Goal: Information Seeking & Learning: Learn about a topic

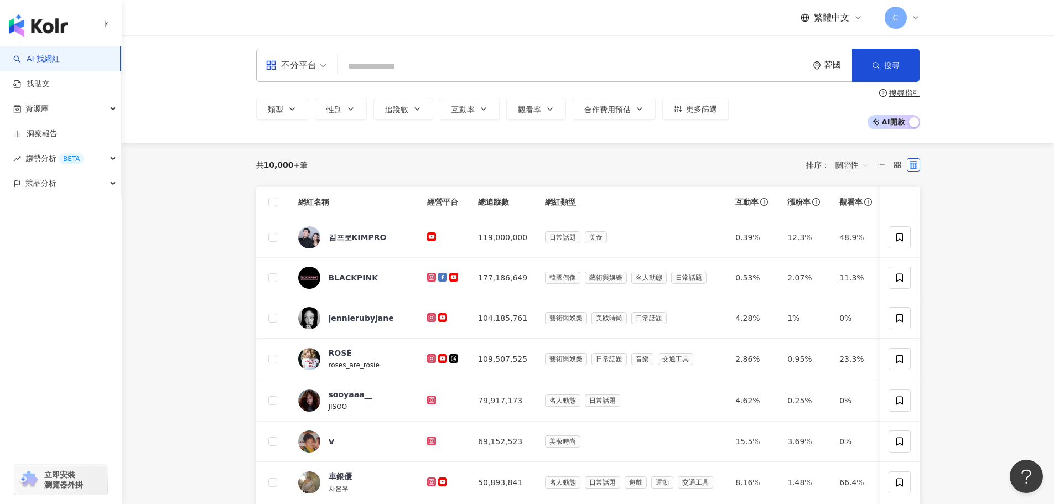
click at [283, 69] on div "不分平台" at bounding box center [290, 65] width 51 height 18
click at [300, 117] on div "Instagram" at bounding box center [299, 117] width 62 height 14
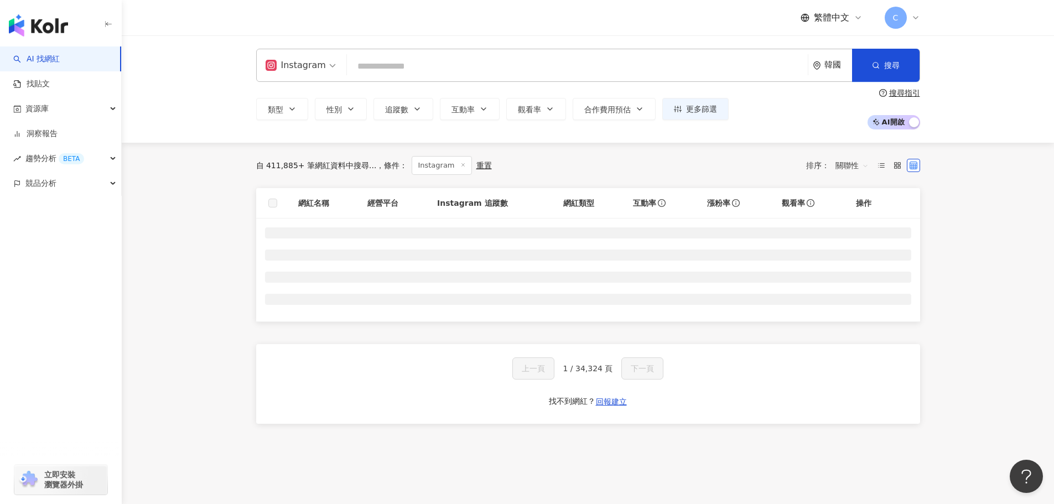
click at [367, 65] on input "search" at bounding box center [577, 66] width 452 height 21
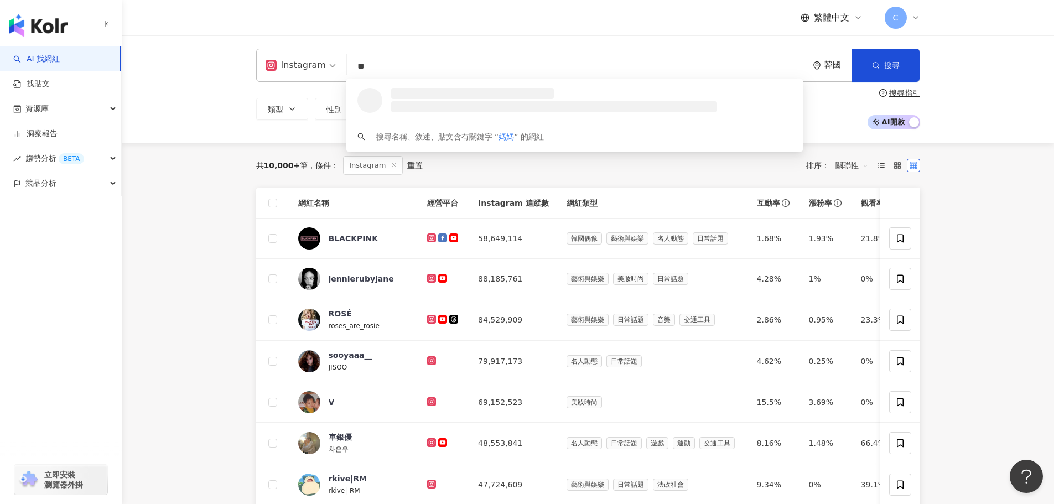
type input "**"
click at [824, 62] on div "韓國" at bounding box center [838, 64] width 28 height 9
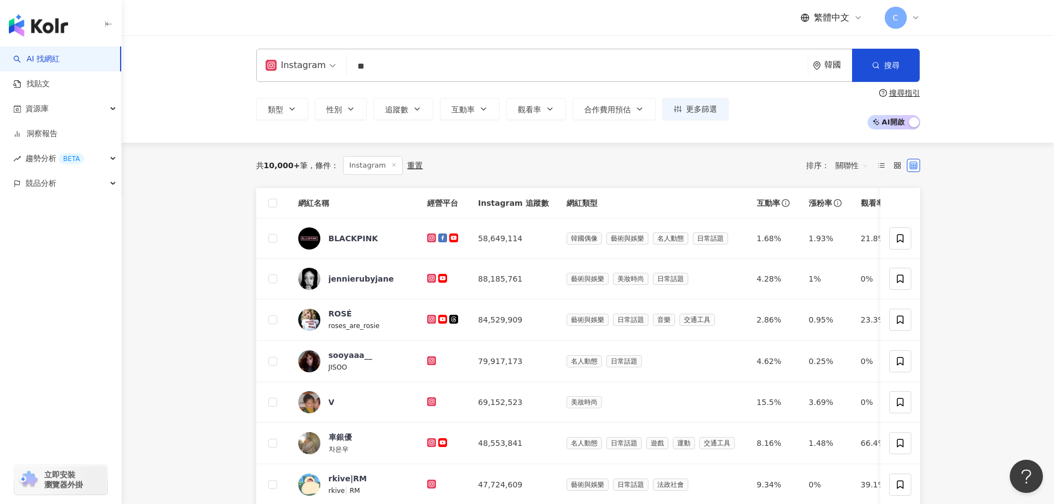
scroll to position [41, 0]
drag, startPoint x: 771, startPoint y: 137, endPoint x: 780, endPoint y: 124, distance: 15.8
click at [771, 137] on div "香港" at bounding box center [791, 144] width 108 height 20
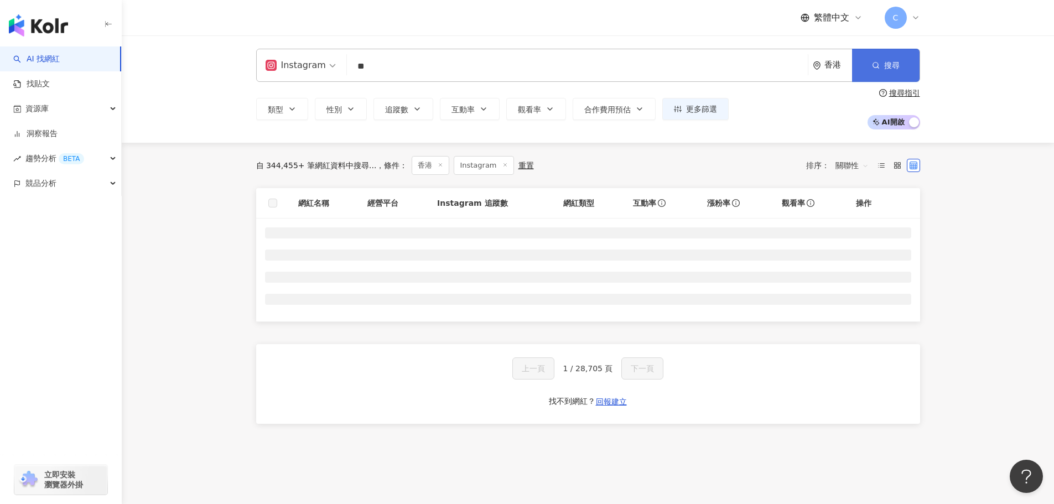
click at [876, 64] on icon "button" at bounding box center [876, 65] width 8 height 8
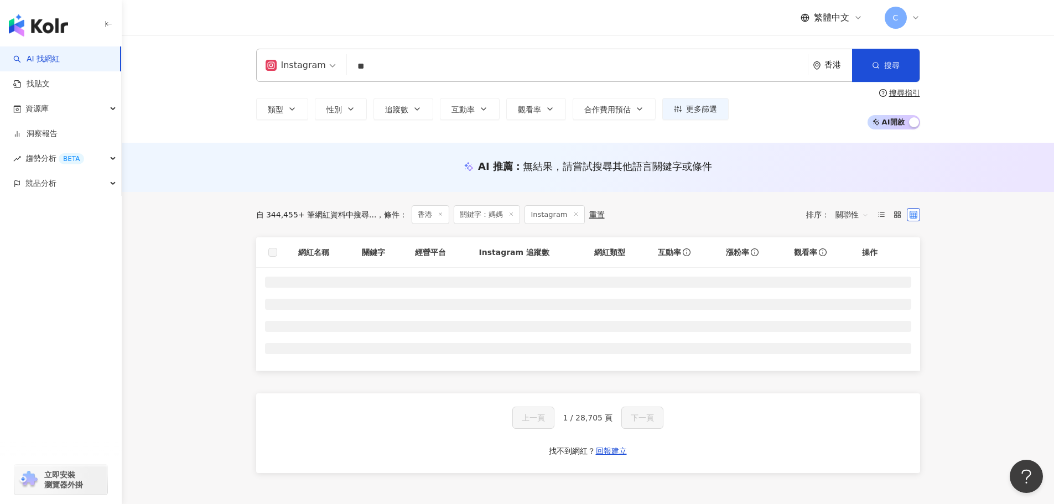
click at [190, 207] on main "Instagram ** 香港 搜尋 73ea26e1-4210-41e9-ab51-fa1ef5813301 f19fb78c-94fd-41ac-9cd9…" at bounding box center [588, 267] width 932 height 465
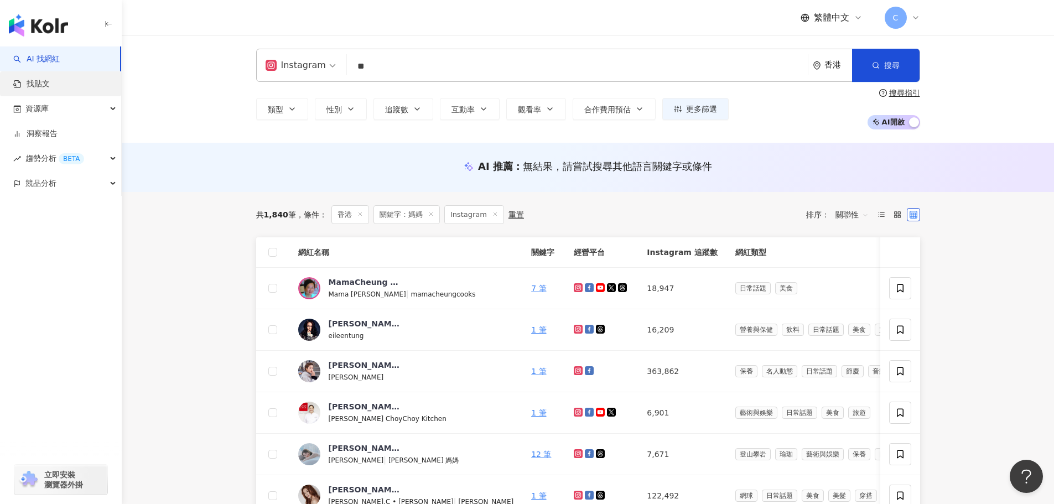
click at [50, 84] on link "找貼文" at bounding box center [31, 84] width 37 height 11
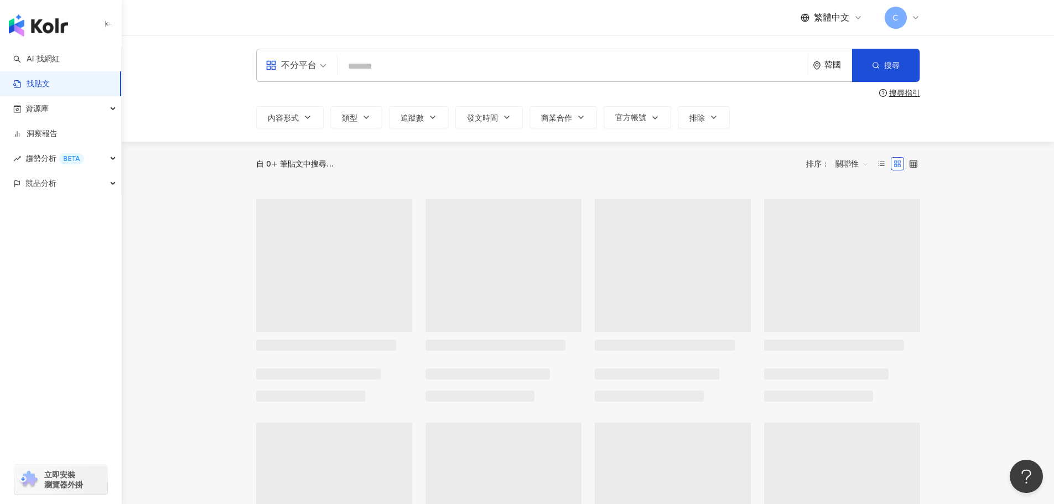
click at [382, 60] on input "search" at bounding box center [572, 66] width 461 height 24
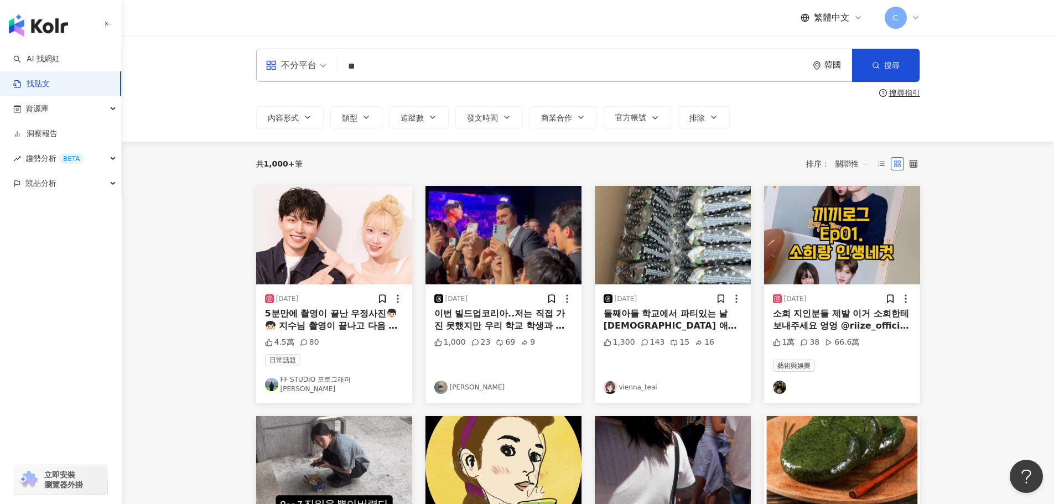
drag, startPoint x: 839, startPoint y: 65, endPoint x: 832, endPoint y: 78, distance: 15.1
click at [838, 64] on div "韓國" at bounding box center [838, 64] width 28 height 9
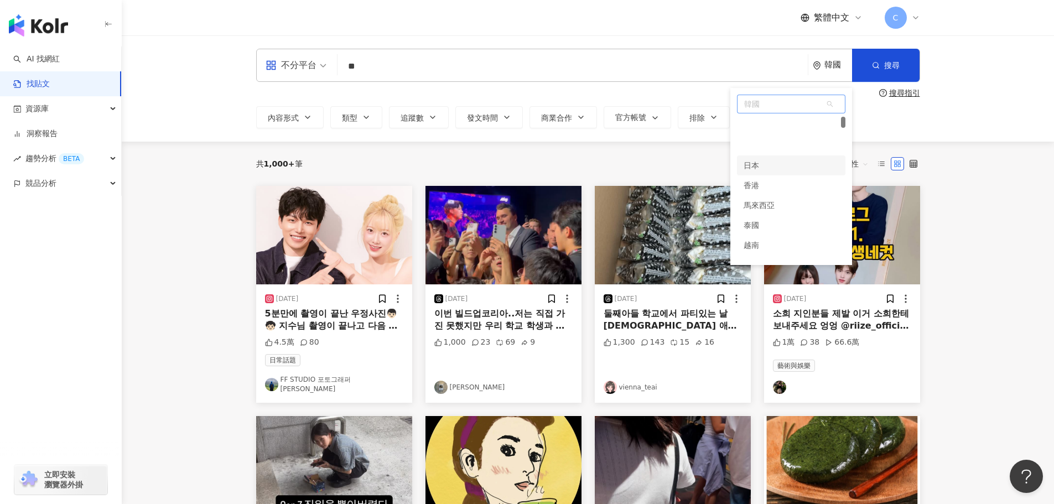
scroll to position [41, 0]
drag, startPoint x: 793, startPoint y: 145, endPoint x: 546, endPoint y: 97, distance: 252.0
click at [793, 145] on div "香港" at bounding box center [791, 144] width 108 height 20
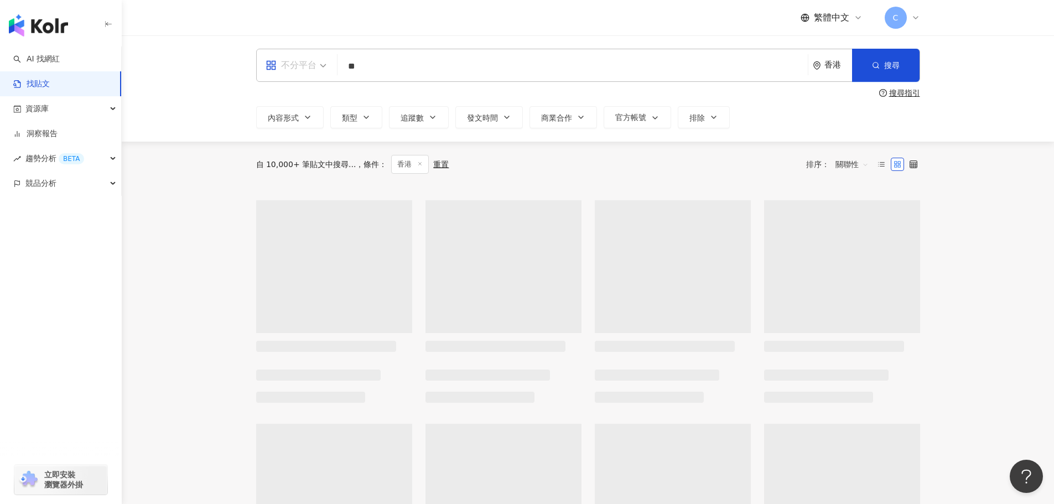
click at [304, 72] on div "不分平台" at bounding box center [290, 65] width 51 height 18
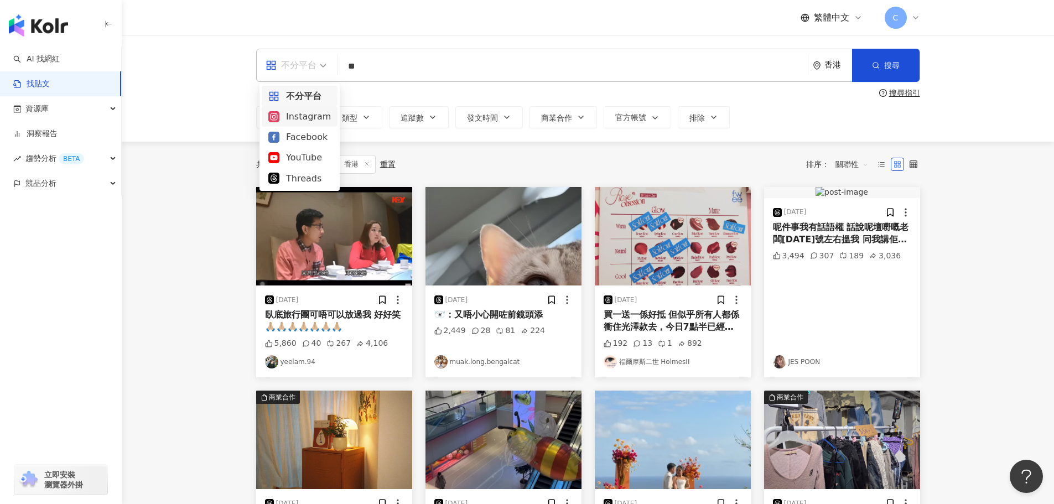
click at [298, 117] on div "Instagram" at bounding box center [299, 117] width 62 height 14
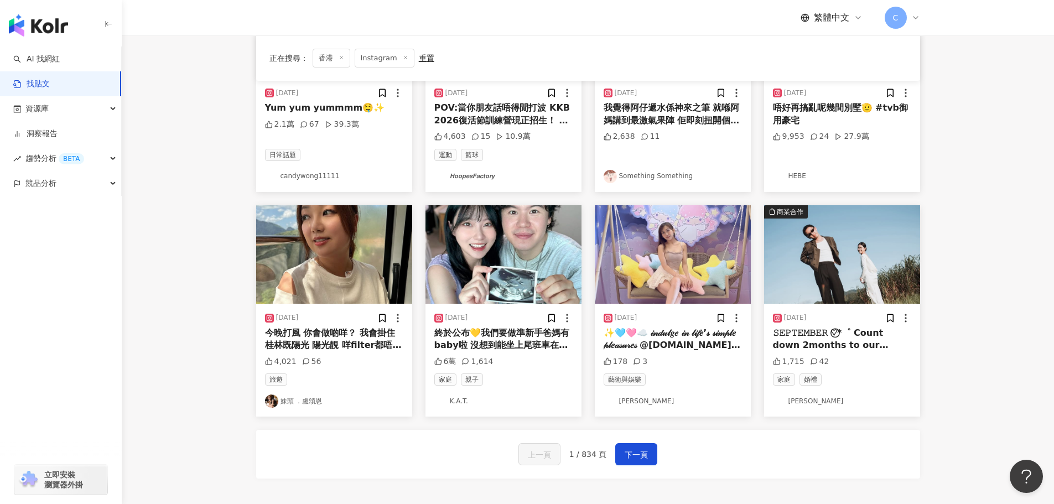
scroll to position [442, 0]
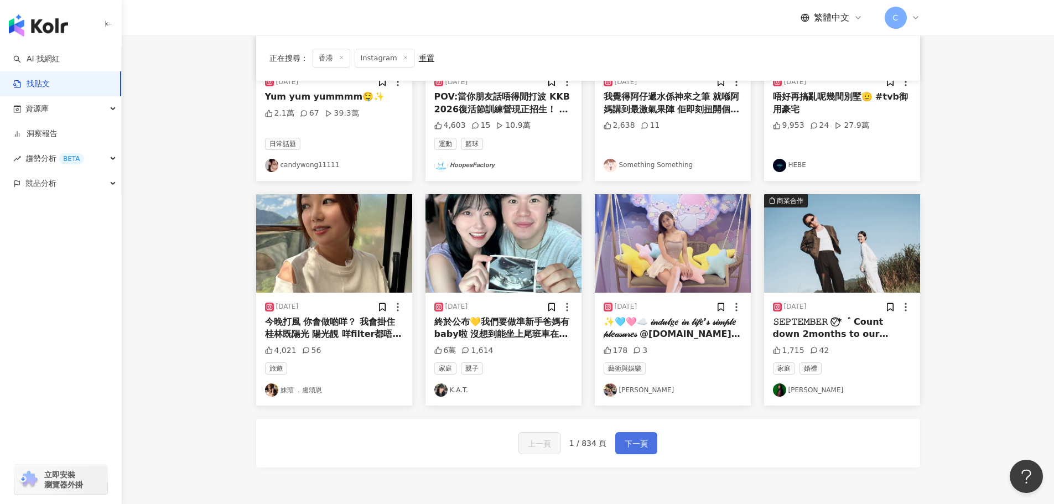
click at [640, 450] on span "下一頁" at bounding box center [635, 443] width 23 height 13
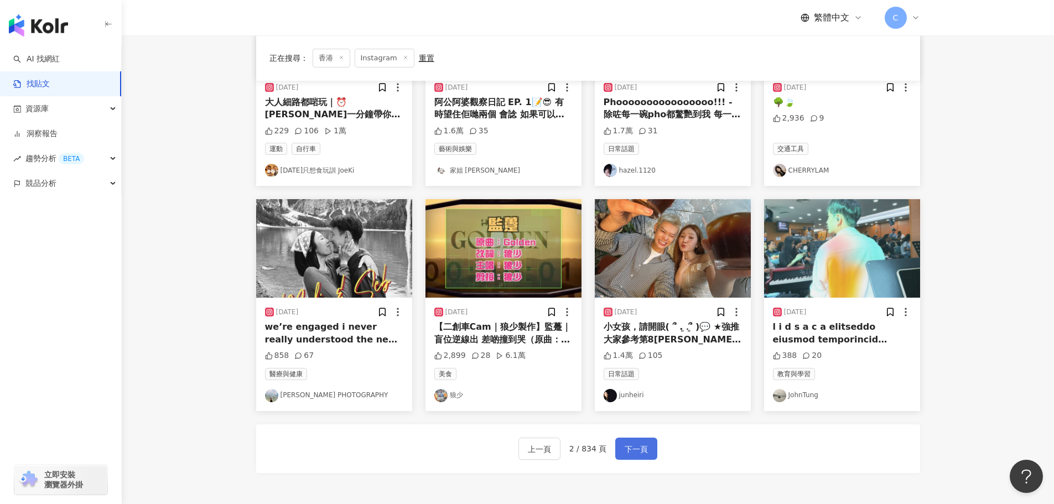
click at [637, 442] on span "下一頁" at bounding box center [635, 448] width 23 height 13
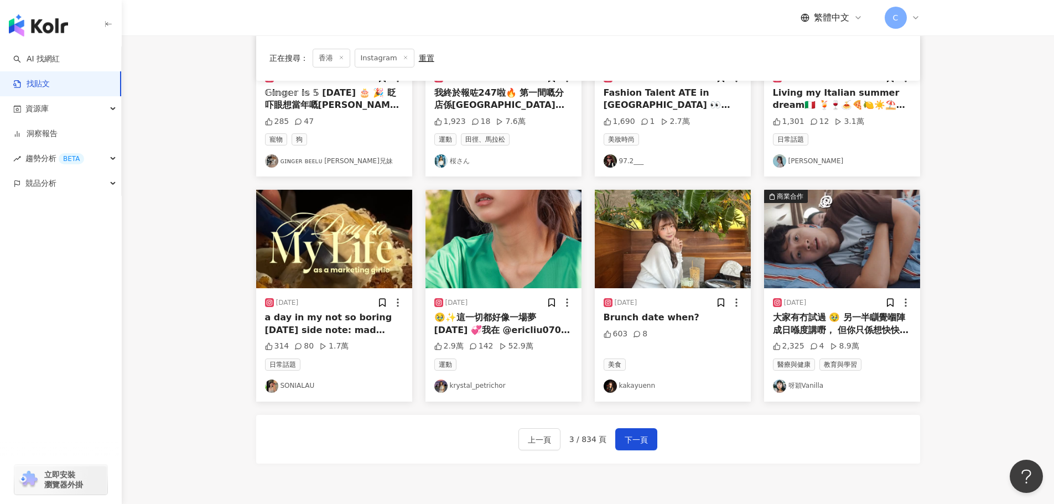
scroll to position [448, 0]
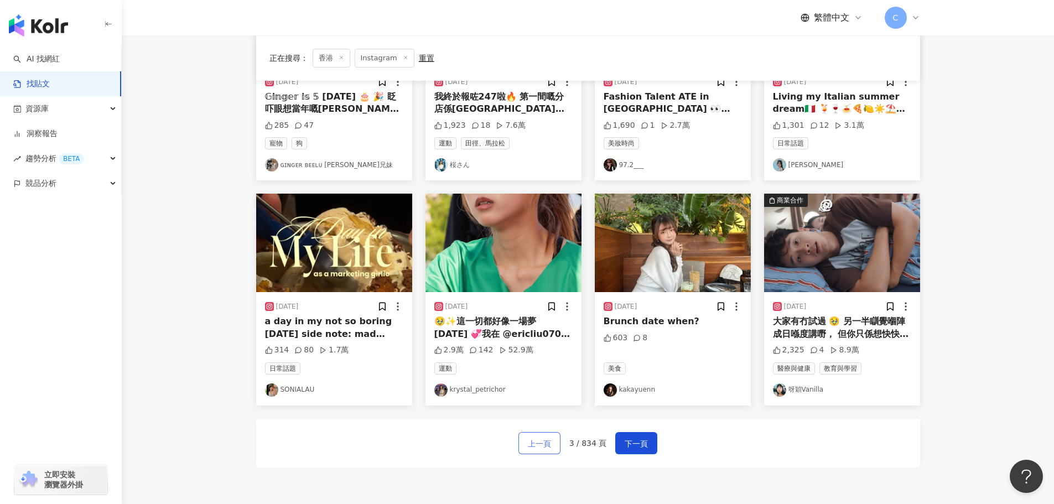
click at [539, 438] on span "上一頁" at bounding box center [539, 443] width 23 height 13
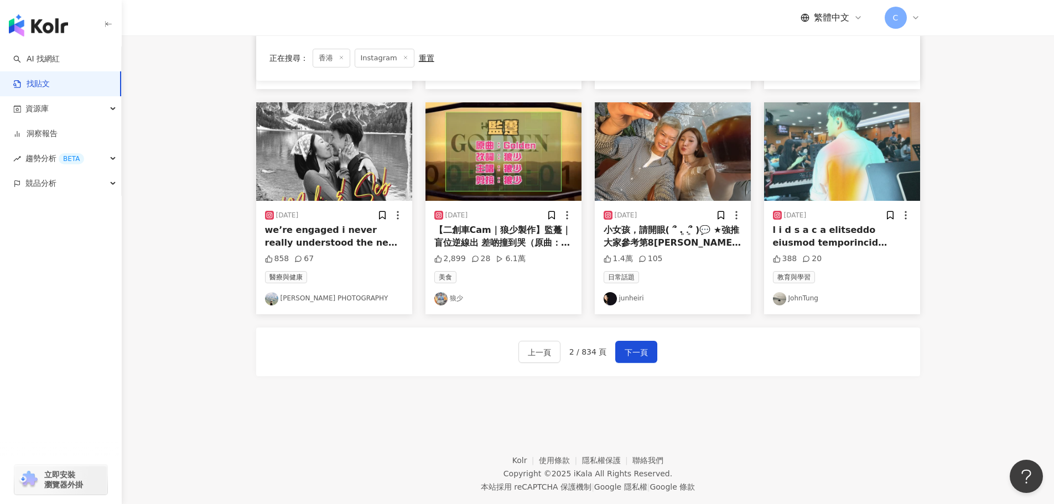
scroll to position [553, 0]
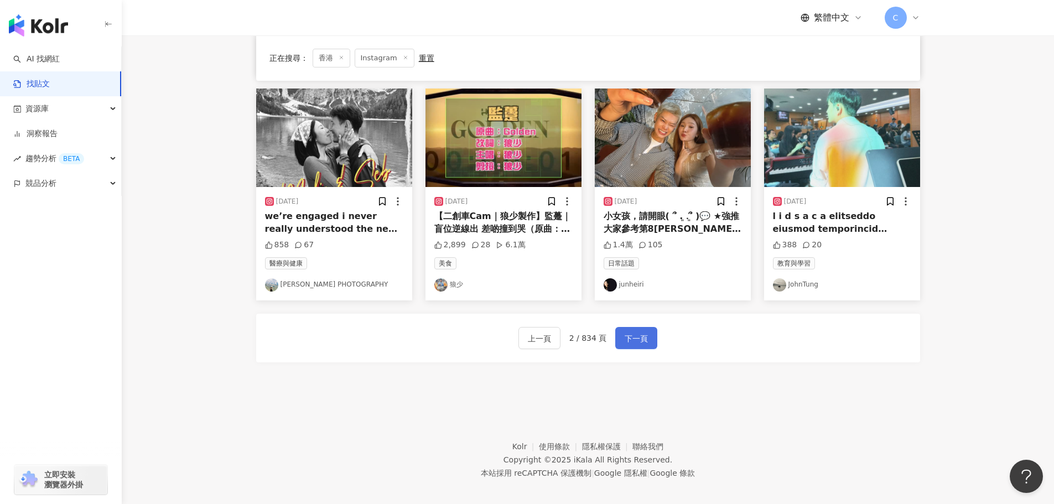
click at [637, 340] on button "下一頁" at bounding box center [636, 338] width 42 height 22
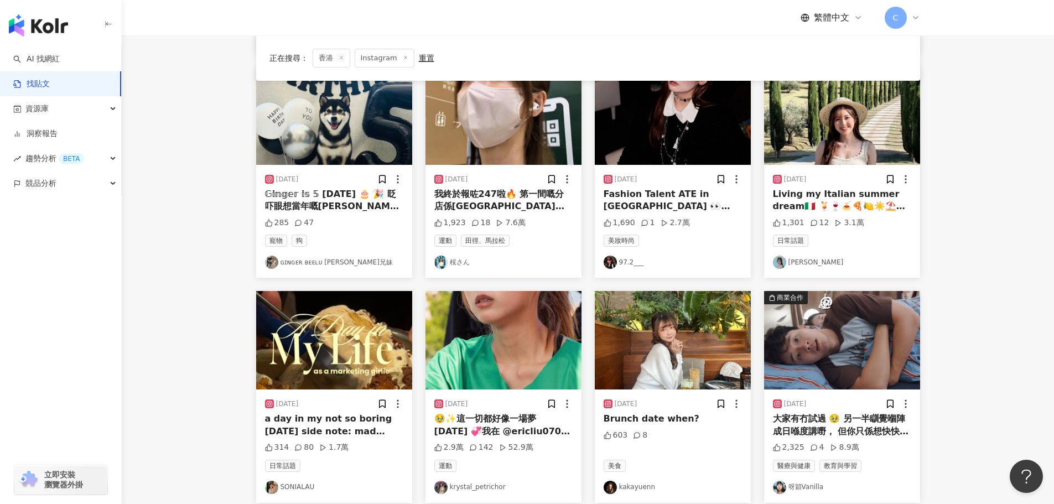
scroll to position [442, 0]
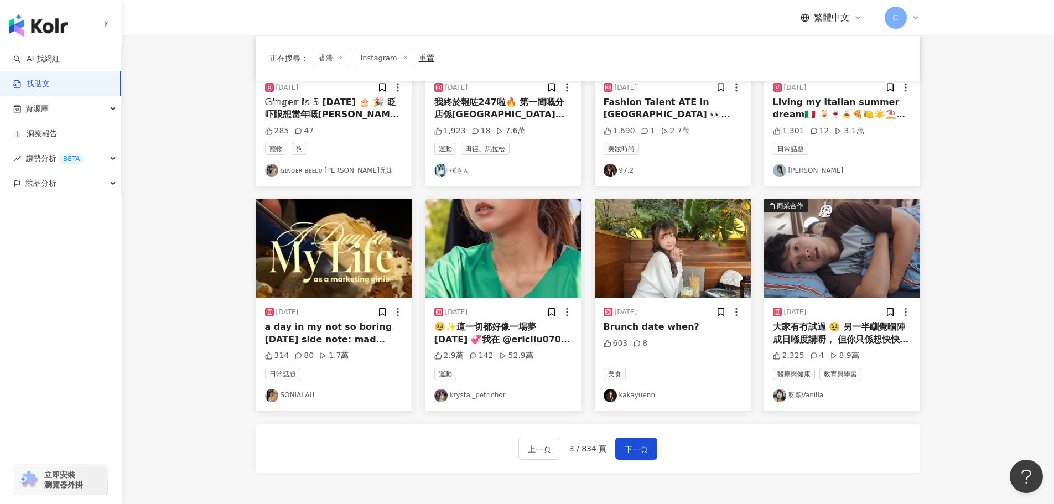
click at [670, 437] on div "上一頁 3 / 834 頁 下一頁" at bounding box center [588, 448] width 664 height 49
click at [635, 440] on button "下一頁" at bounding box center [636, 448] width 42 height 22
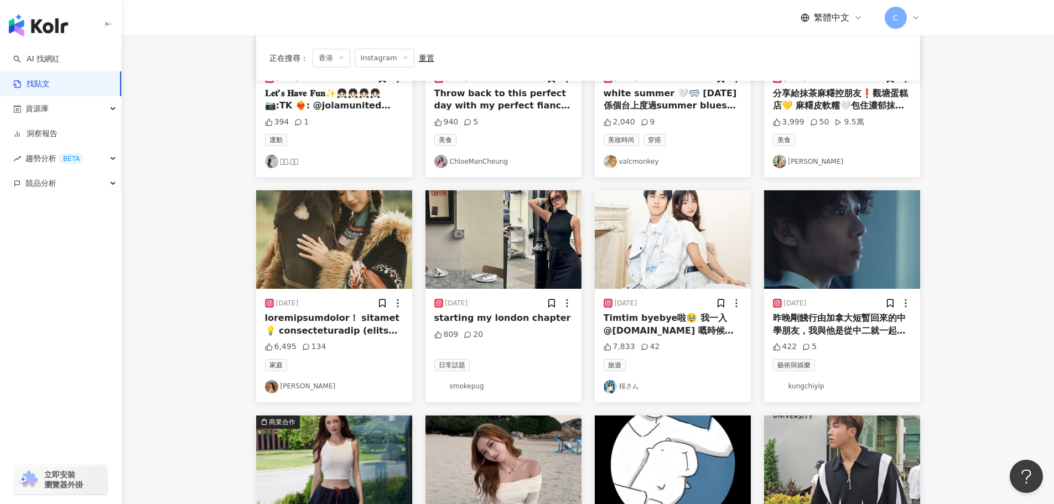
scroll to position [498, 0]
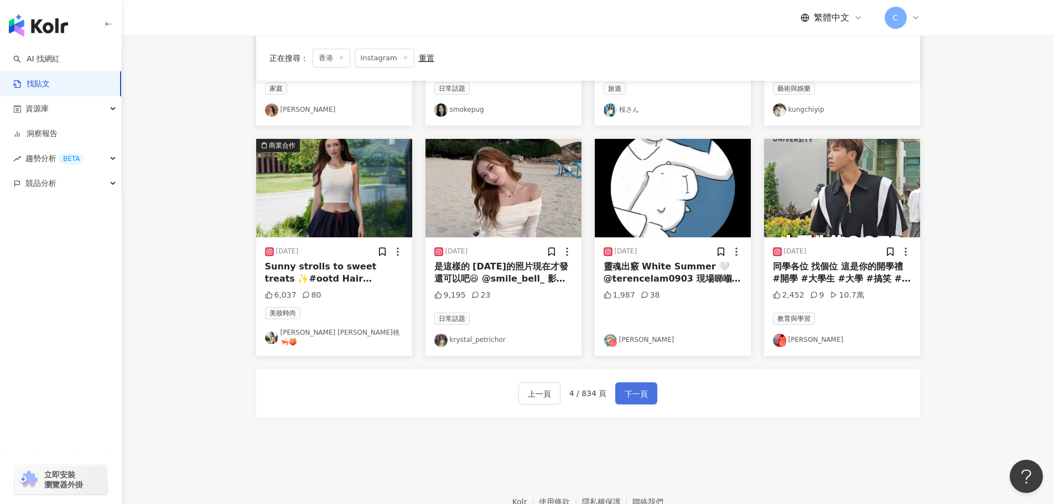
click at [632, 387] on span "下一頁" at bounding box center [635, 393] width 23 height 13
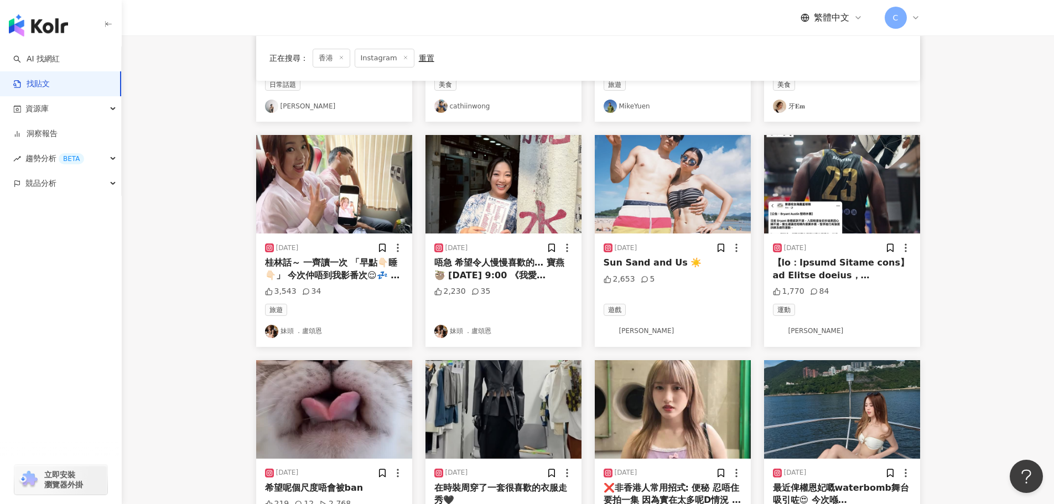
scroll to position [0, 0]
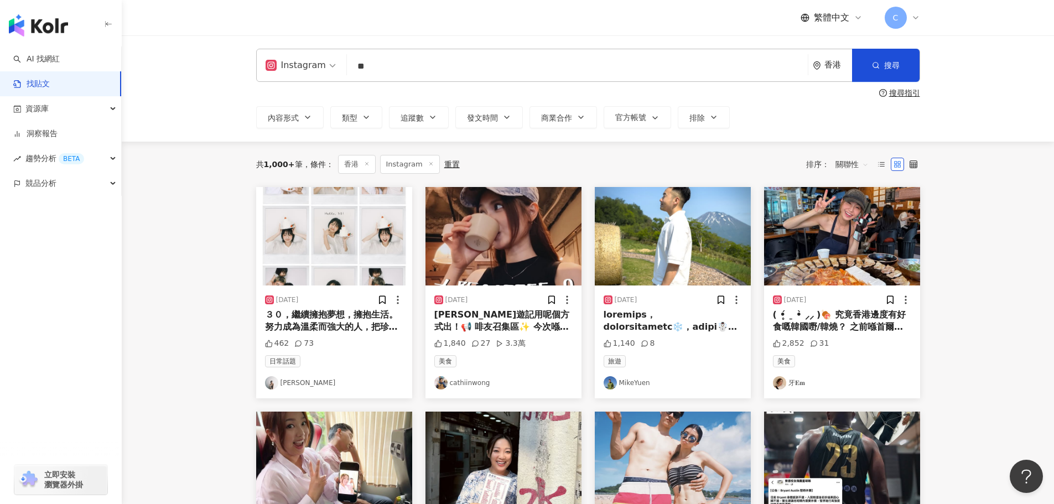
click at [279, 317] on div "３０，繼續擁抱夢想，擁抱生活。 努力成為溫柔而強大的人，把珍貴的事物都緊緊擁抱入懷。" at bounding box center [334, 321] width 138 height 25
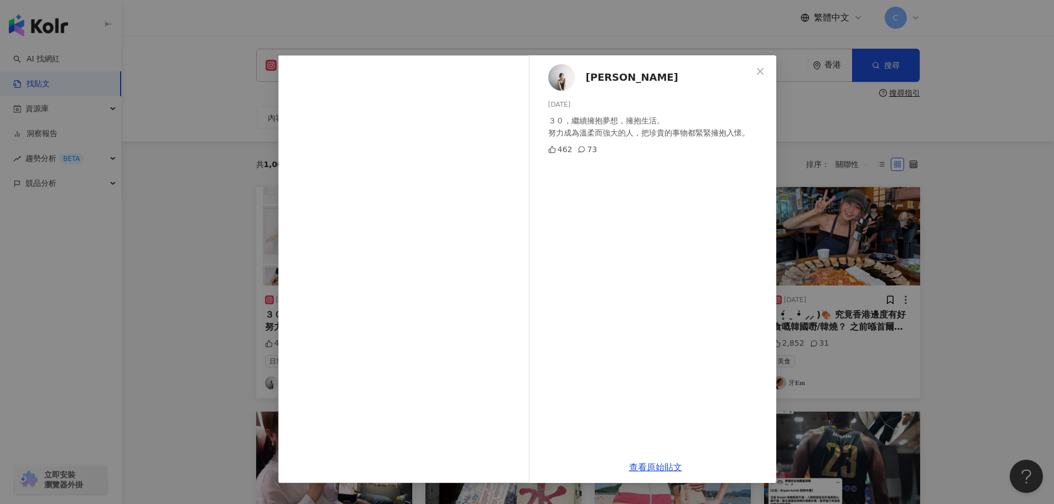
click at [648, 475] on div "查看原始貼文" at bounding box center [655, 467] width 241 height 32
click at [646, 470] on link "查看原始貼文" at bounding box center [655, 467] width 53 height 11
click at [893, 119] on div "Cheryl Fu 2025/9/3 ３０，繼續擁抱夢想，擁抱生活。 努力成為溫柔而強大的人，把珍貴的事物都緊緊擁抱入懷。 462 73 查看原始貼文" at bounding box center [527, 252] width 1054 height 504
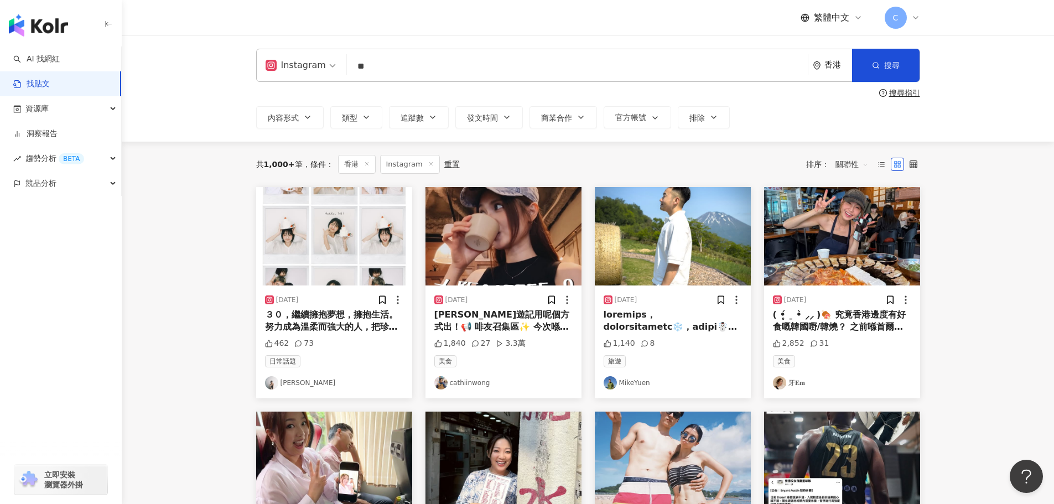
click at [458, 379] on link "cathiinwong" at bounding box center [503, 382] width 138 height 13
click at [968, 233] on main "Instagram ** 香港 搜尋 searchOperator 插入語法 完全符合 "" 聯集 OR 交集 AND 排除 - 群組 {} 搜尋指引 內容形…" at bounding box center [588, 486] width 932 height 902
click at [794, 374] on div "美食 牙𝐄𝐦" at bounding box center [842, 372] width 138 height 34
click at [794, 378] on link "牙𝐄𝐦" at bounding box center [842, 382] width 138 height 13
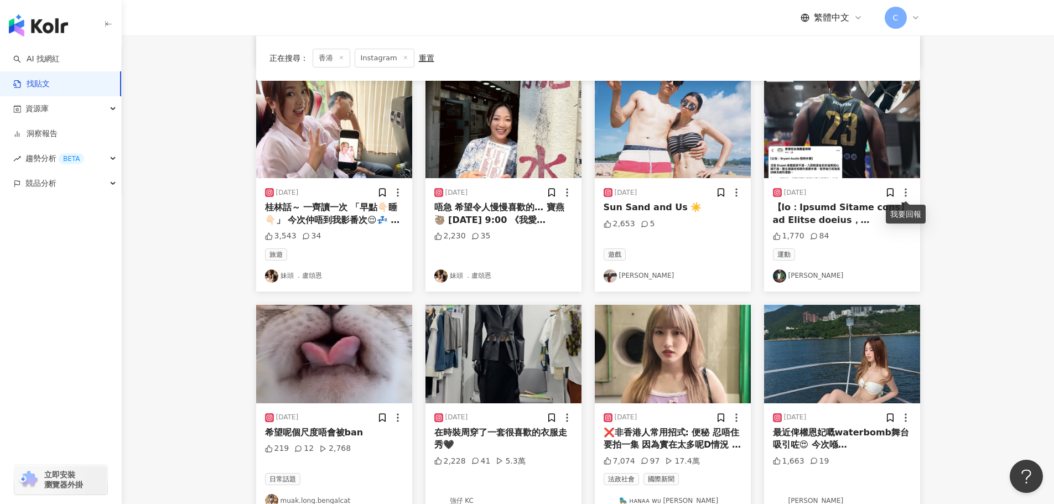
scroll to position [498, 0]
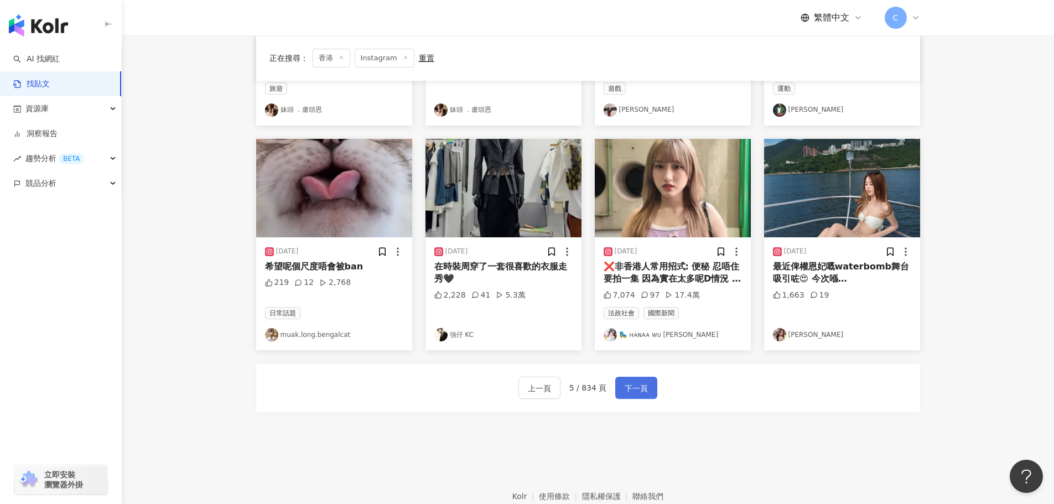
click at [625, 389] on span "下一頁" at bounding box center [635, 388] width 23 height 13
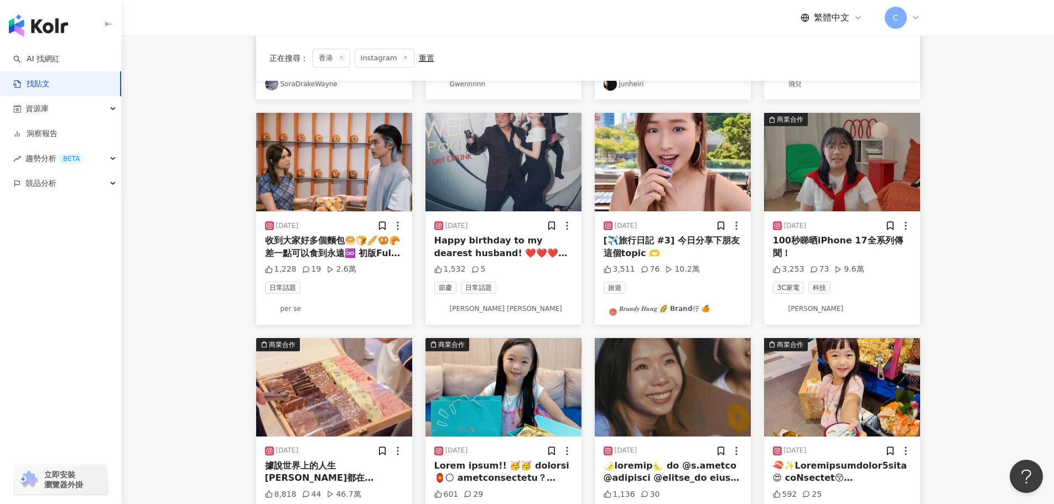
scroll to position [442, 0]
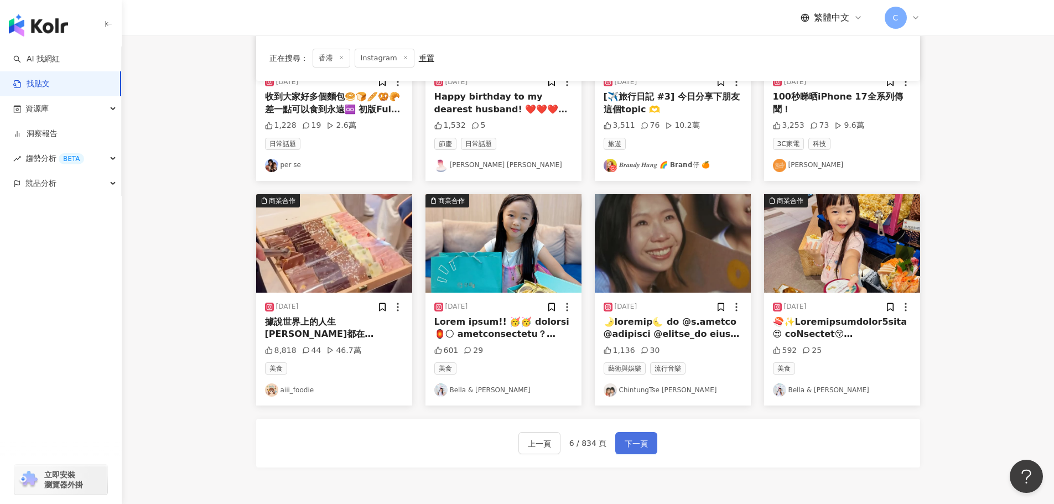
click at [649, 442] on button "下一頁" at bounding box center [636, 443] width 42 height 22
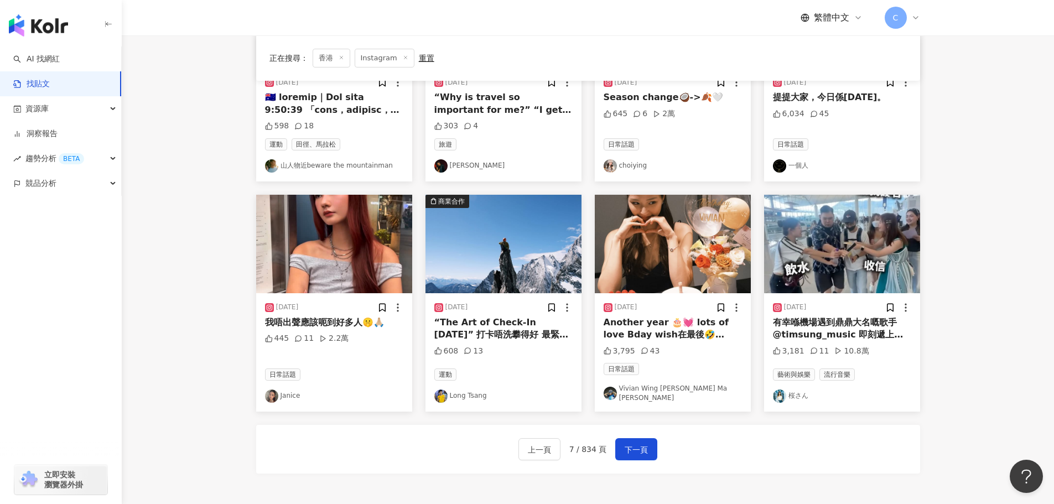
scroll to position [556, 0]
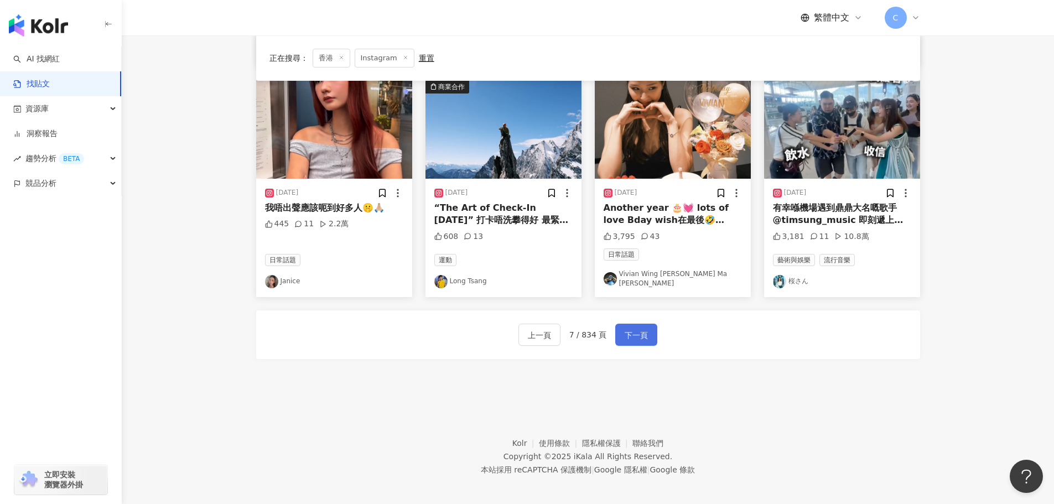
click at [639, 329] on span "下一頁" at bounding box center [635, 335] width 23 height 13
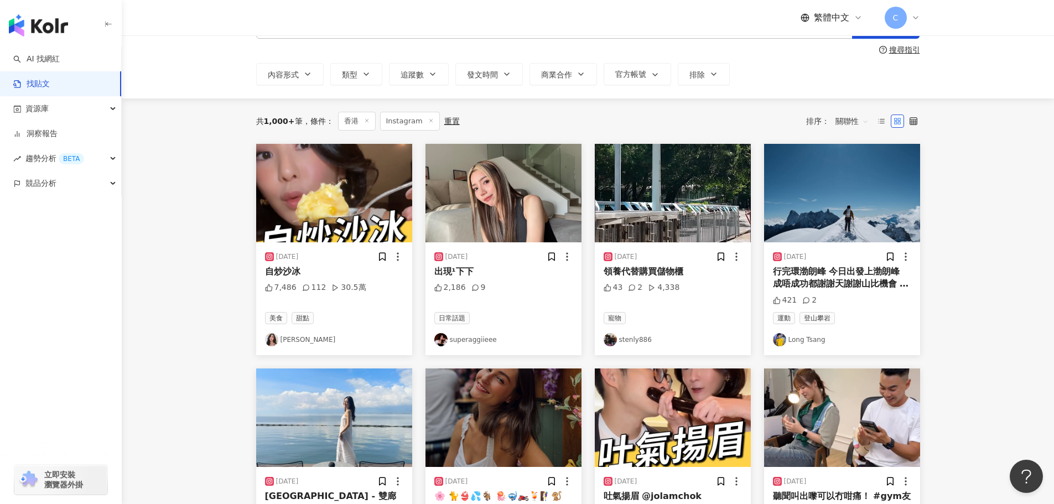
scroll to position [0, 0]
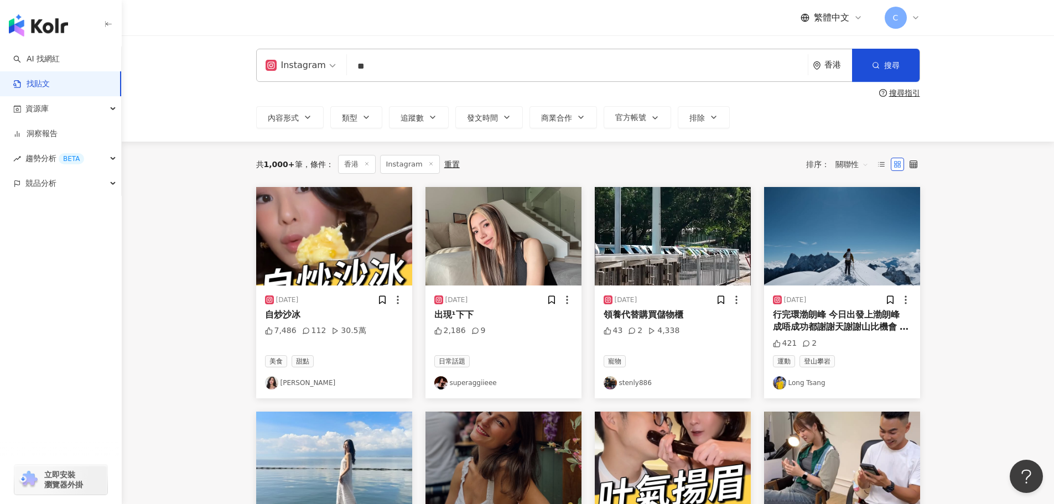
click at [390, 64] on input "**" at bounding box center [577, 66] width 452 height 24
type input "*"
click at [570, 126] on button "商業合作" at bounding box center [562, 117] width 67 height 22
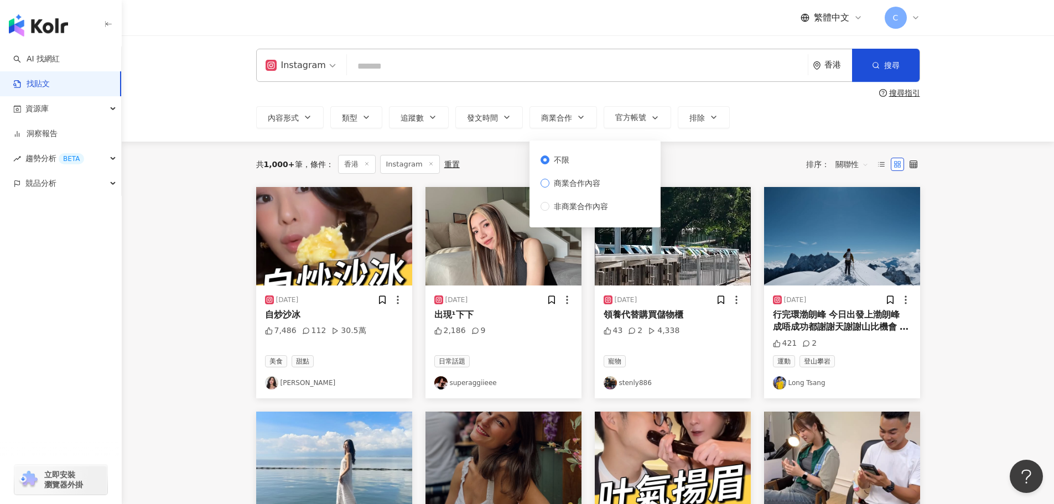
click at [577, 185] on span "商業合作內容" at bounding box center [576, 183] width 55 height 12
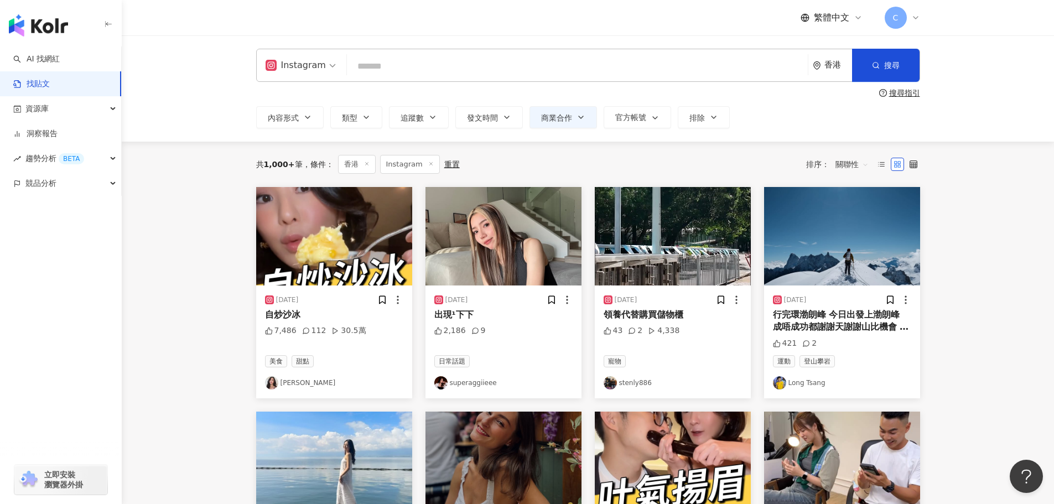
click at [760, 161] on div "共 1,000+ 筆 條件 ： 香港 Instagram 重置 排序： 關聯性" at bounding box center [588, 164] width 664 height 19
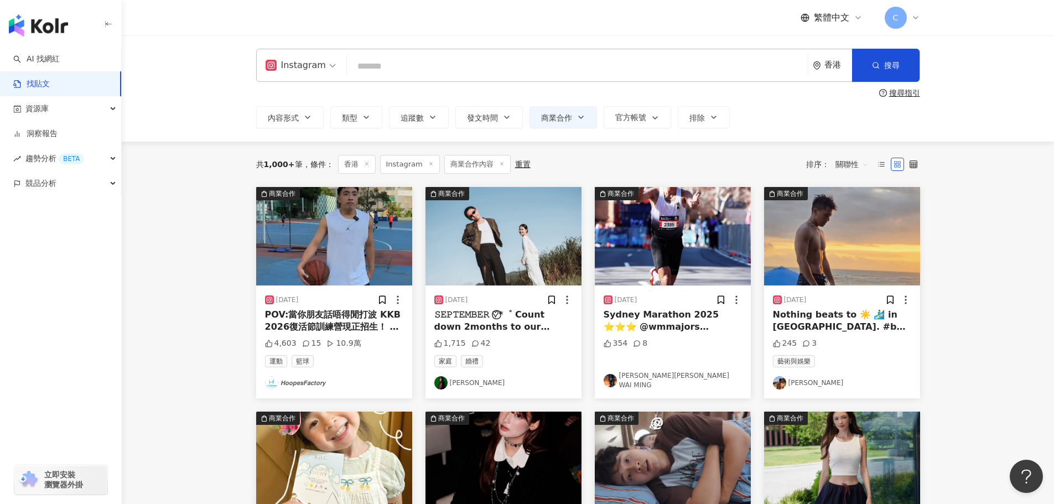
click at [851, 166] on span "關聯性" at bounding box center [851, 164] width 33 height 18
click at [858, 278] on div "發文時間" at bounding box center [853, 281] width 31 height 12
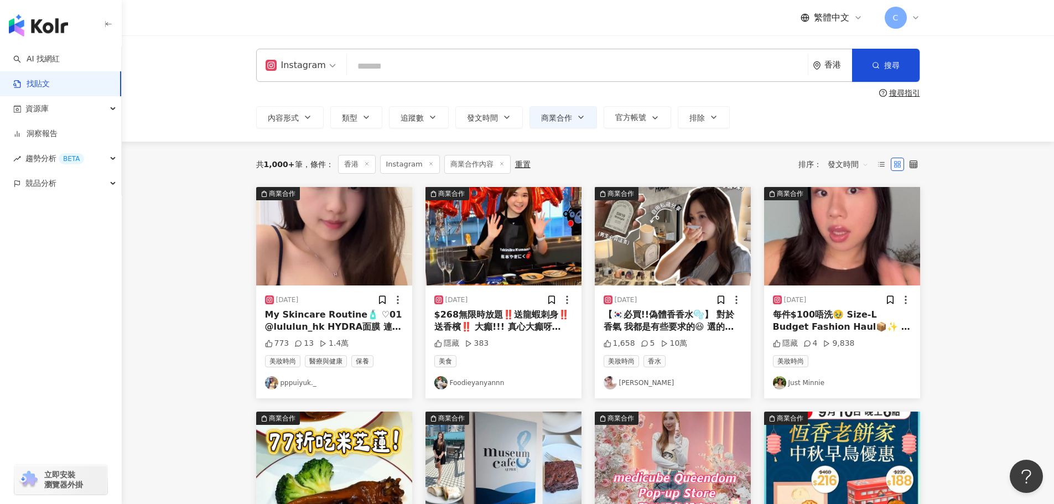
click at [295, 266] on img "button" at bounding box center [334, 236] width 156 height 98
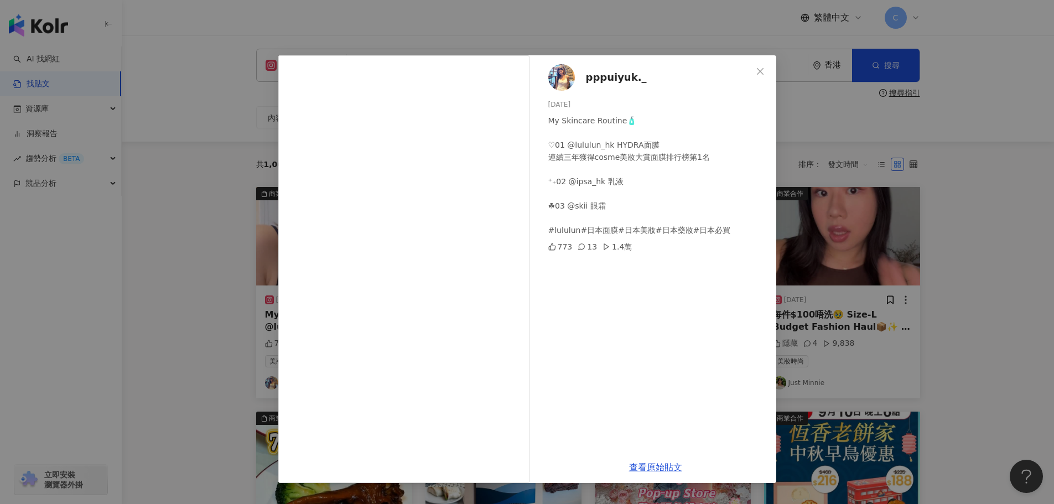
click at [919, 241] on div "pppuiyuk._ 2025/9/11 My Skincare Routine🧴 ♡01 @lululun_hk HYDRA面膜 連續三年獲得cosme美妝…" at bounding box center [527, 252] width 1054 height 504
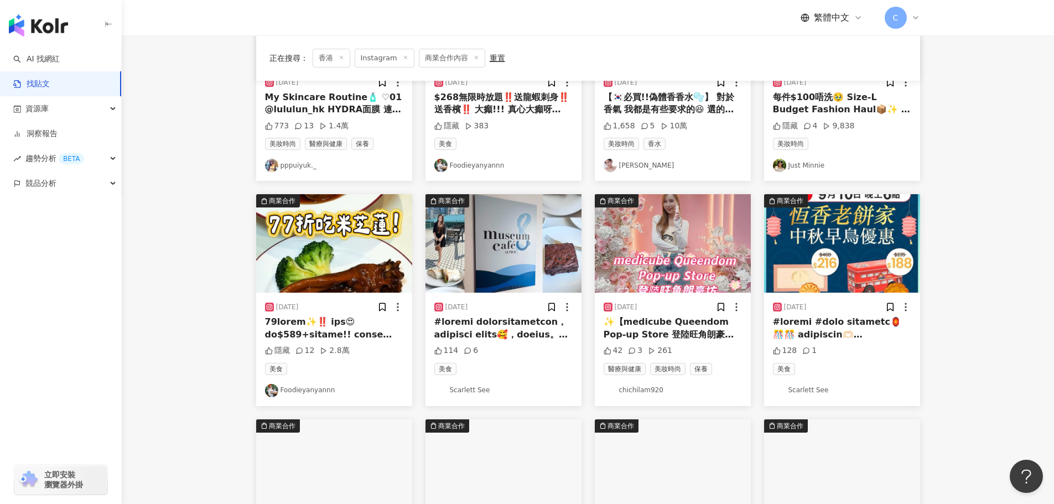
scroll to position [221, 0]
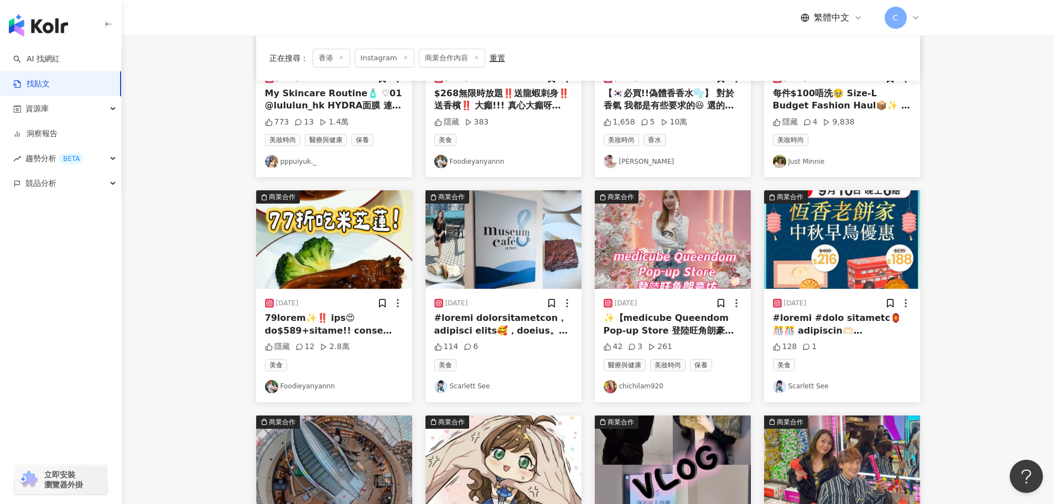
click at [476, 385] on link "Scarlett See" at bounding box center [503, 386] width 138 height 13
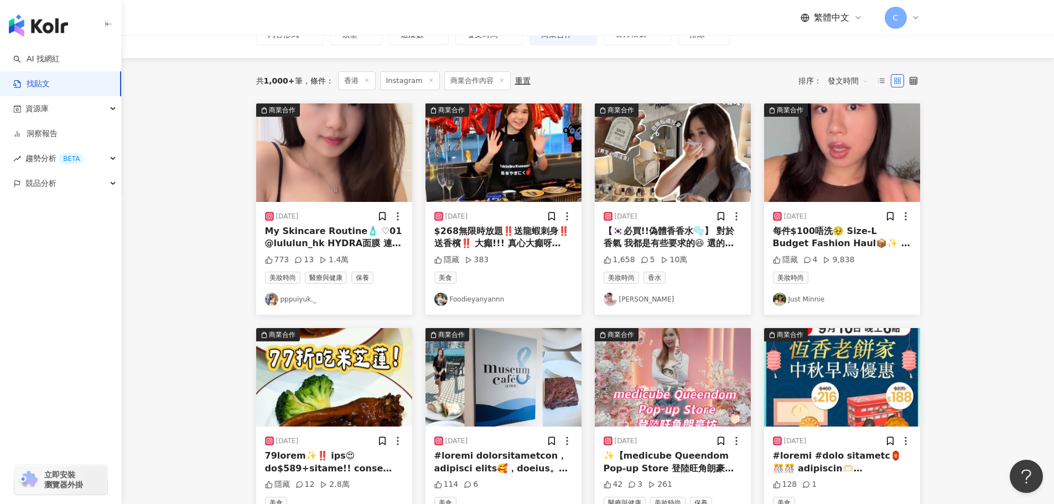
scroll to position [111, 0]
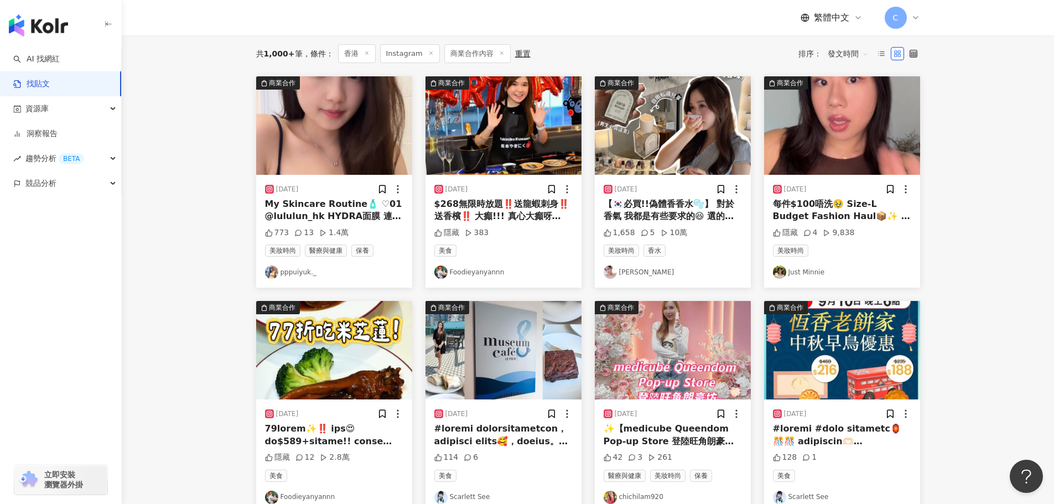
click at [522, 315] on img "button" at bounding box center [503, 350] width 156 height 98
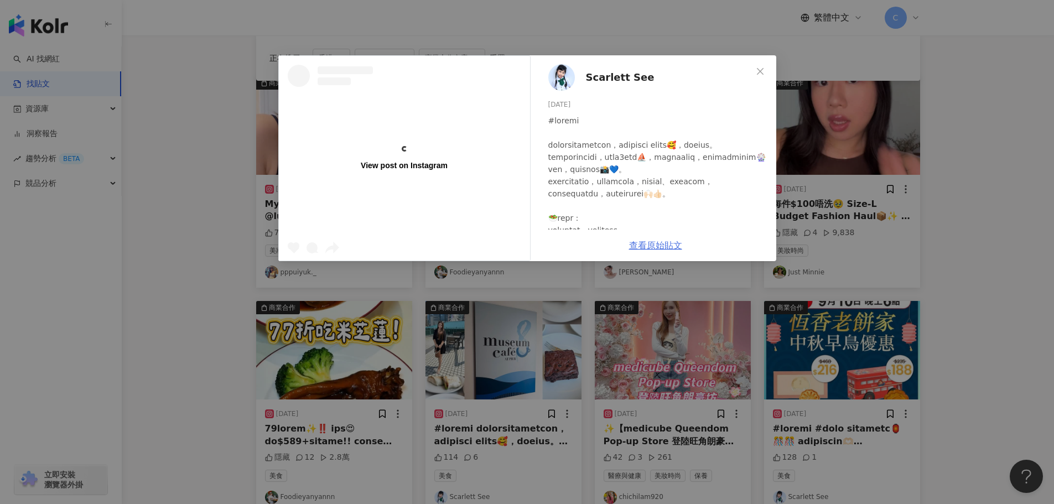
click at [659, 242] on link "查看原始貼文" at bounding box center [655, 245] width 53 height 11
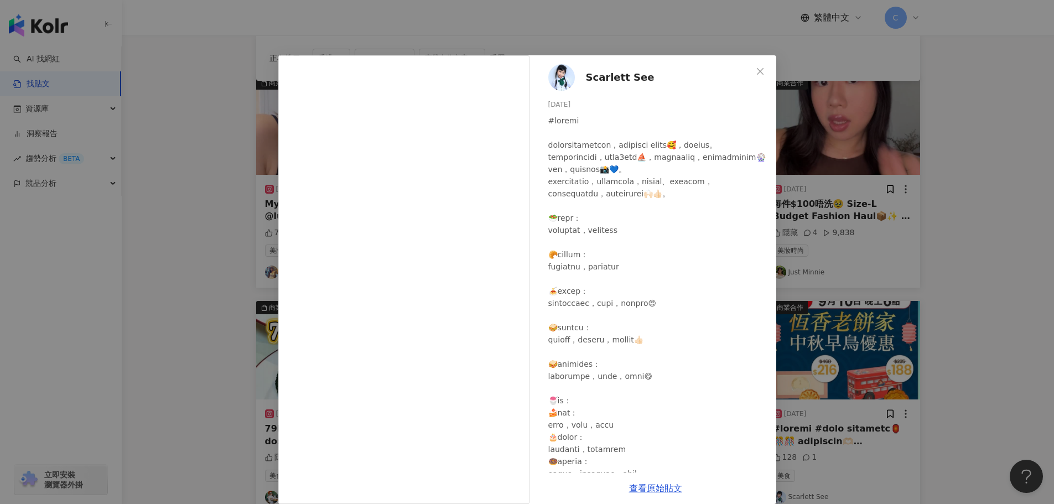
click at [947, 233] on div "Scarlett See 2025/9/10 114 6 查看原始貼文" at bounding box center [527, 252] width 1054 height 504
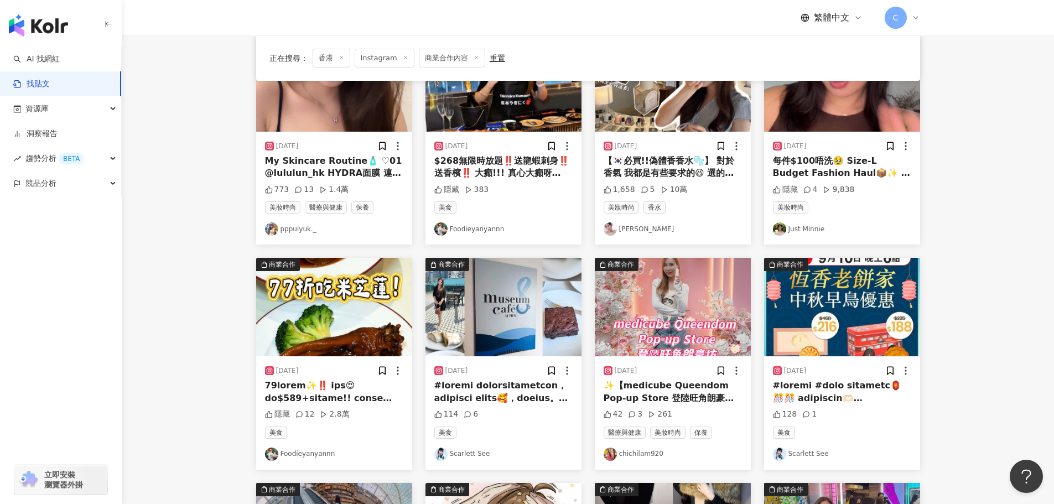
scroll to position [221, 0]
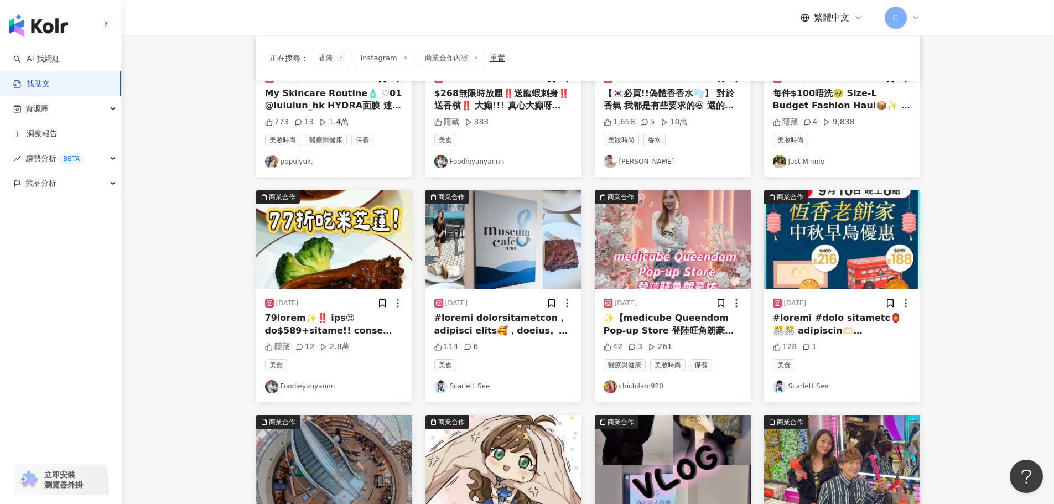
click at [678, 244] on img "button" at bounding box center [673, 239] width 156 height 98
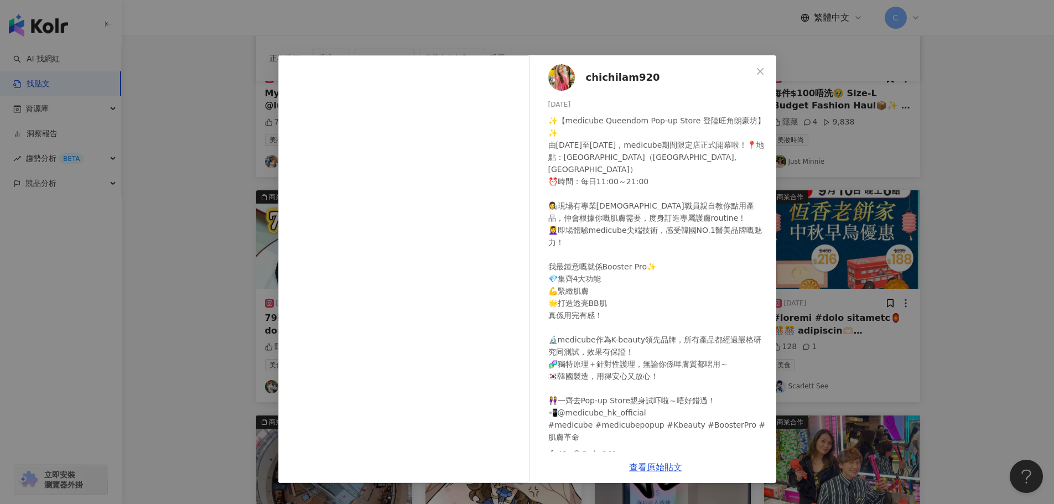
click at [604, 79] on span "chichilam920" at bounding box center [623, 77] width 74 height 15
click at [661, 472] on link "查看原始貼文" at bounding box center [655, 467] width 53 height 11
drag, startPoint x: 859, startPoint y: 181, endPoint x: 853, endPoint y: 186, distance: 7.8
click at [859, 181] on div "chichilam920 2025/9/10 ✨【medicube Queendom Pop-up Store 登陸旺角朗豪坊】✨ 由9月10日至9月21日，…" at bounding box center [527, 252] width 1054 height 504
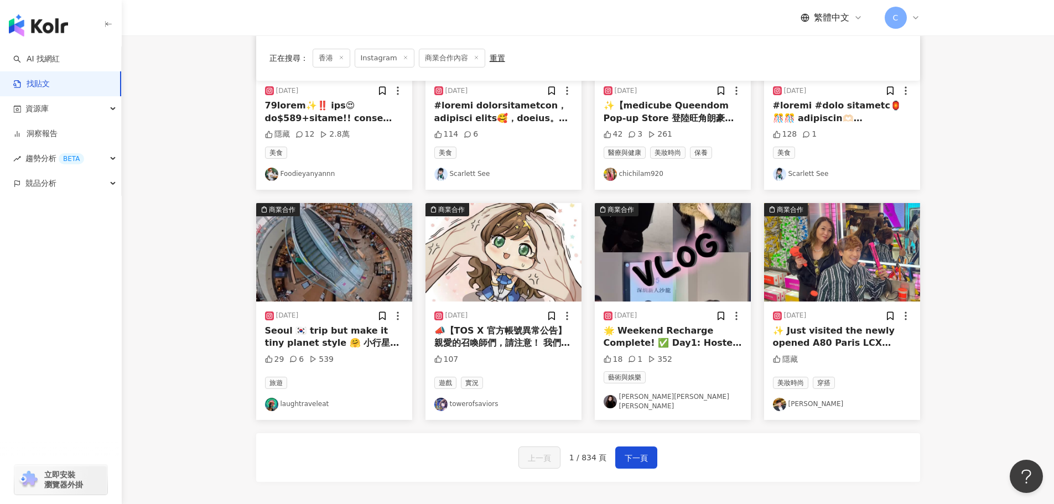
scroll to position [442, 0]
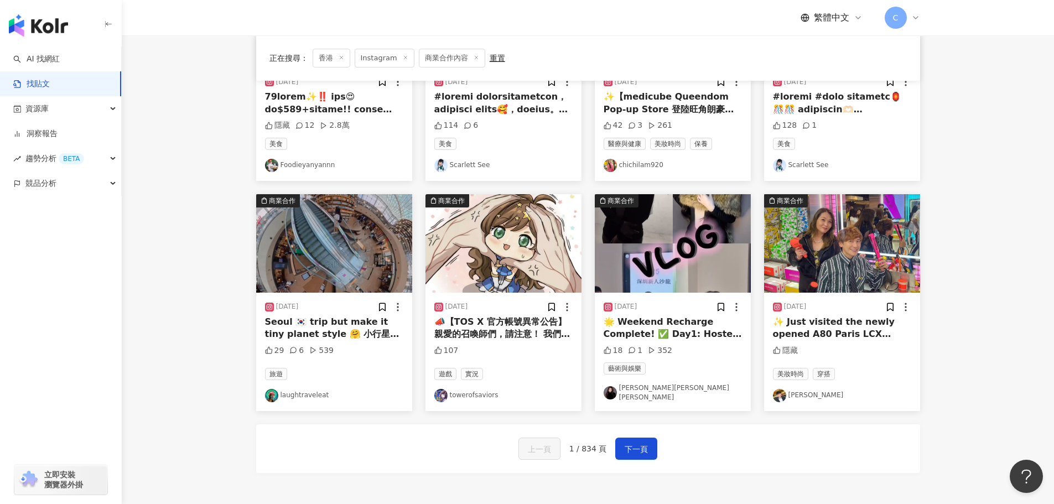
click at [671, 239] on img "button" at bounding box center [673, 243] width 156 height 98
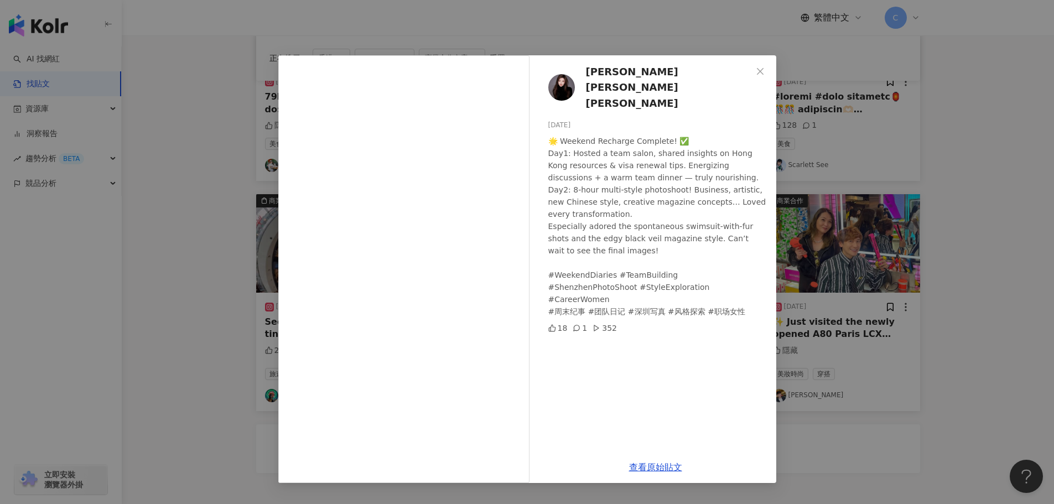
click at [867, 422] on div "李霜霜 Sarah Li 2025/9/10 🌟 Weekend Recharge Complete! ✅ Day1: Hosted a team salon…" at bounding box center [527, 252] width 1054 height 504
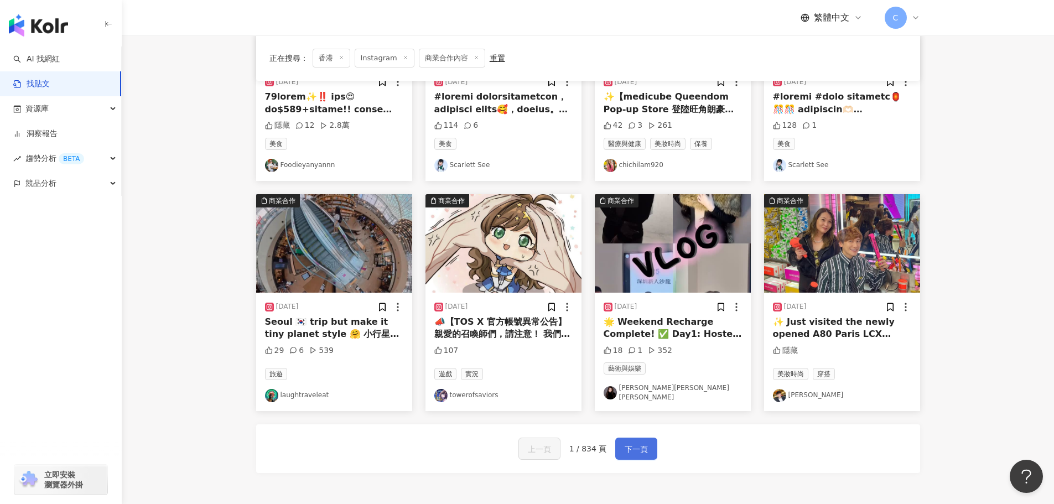
click at [628, 444] on span "下一頁" at bounding box center [635, 448] width 23 height 13
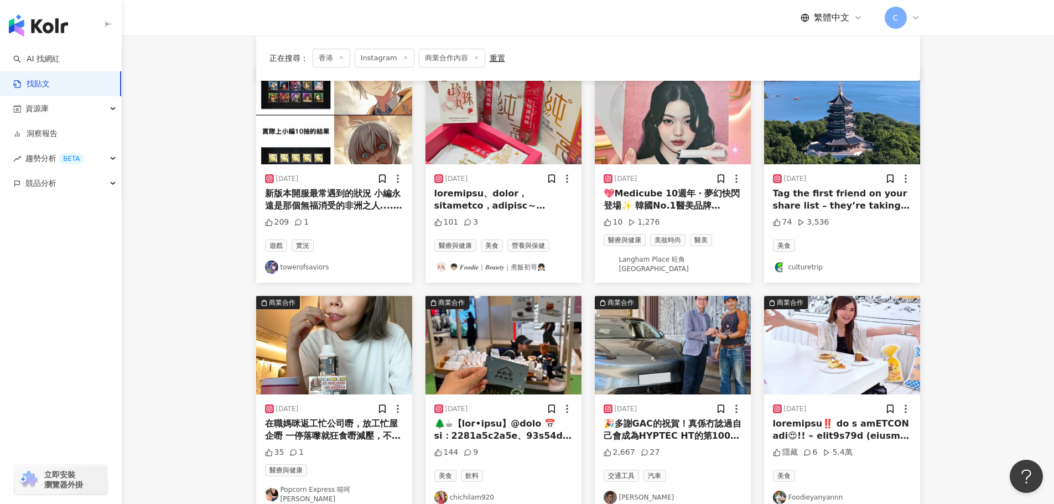
scroll to position [166, 0]
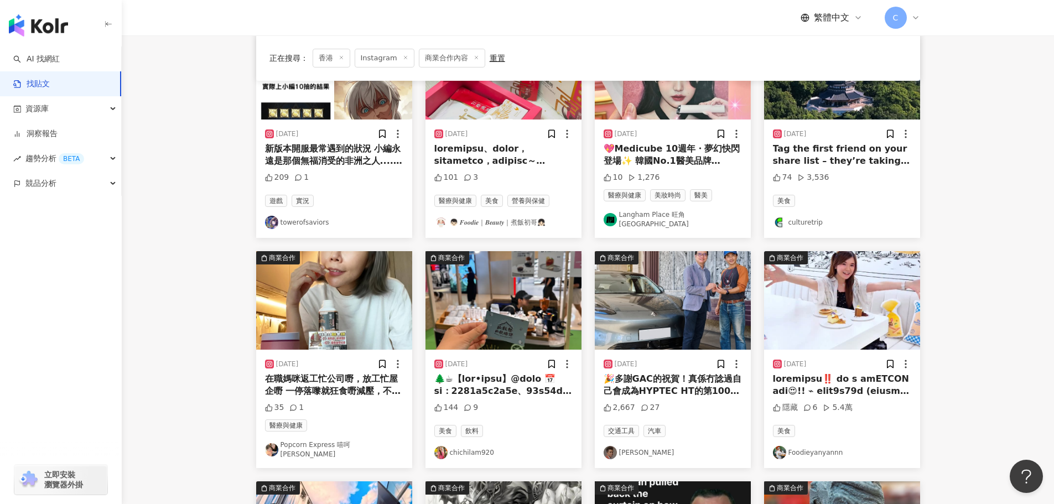
click at [337, 307] on img "button" at bounding box center [334, 300] width 156 height 98
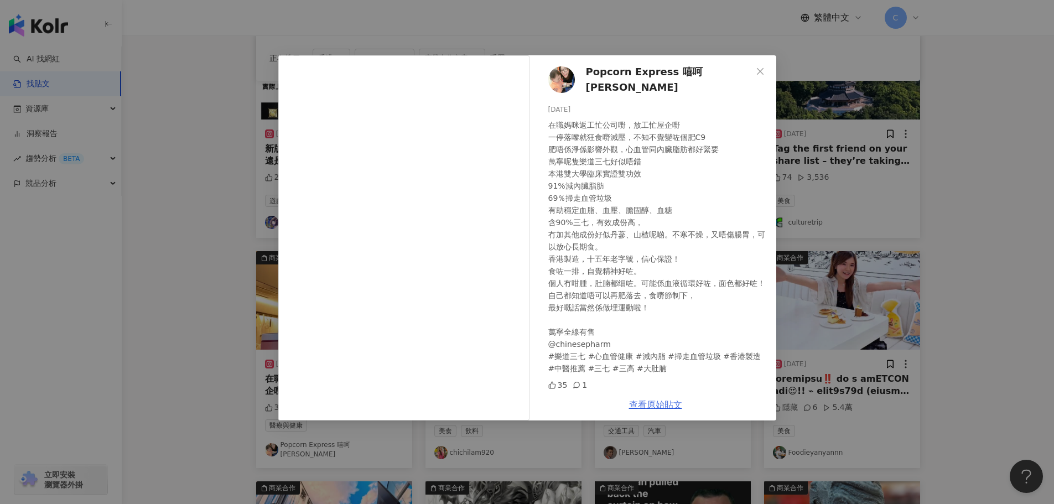
click at [653, 401] on link "查看原始貼文" at bounding box center [655, 404] width 53 height 11
click at [884, 238] on div "Popcorn Express 嘻呵哈嘿 2025/9/10 在職媽咪返工忙公司嘢，放工忙屋企嘢 一停落嚟就狂食嘢減壓，不知不覺變咗個肥C9 肥唔係淨係影響外…" at bounding box center [527, 252] width 1054 height 504
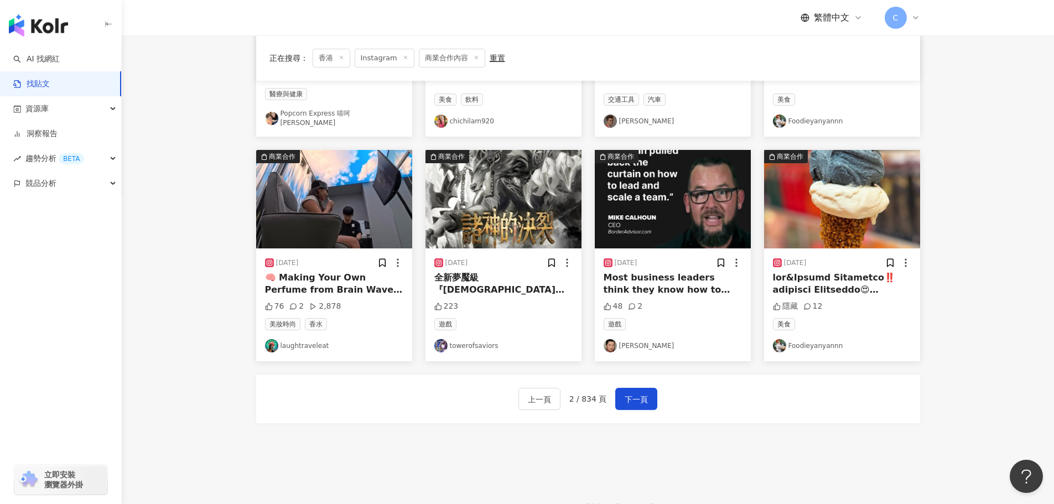
scroll to position [498, 0]
click at [642, 392] on span "下一頁" at bounding box center [635, 398] width 23 height 13
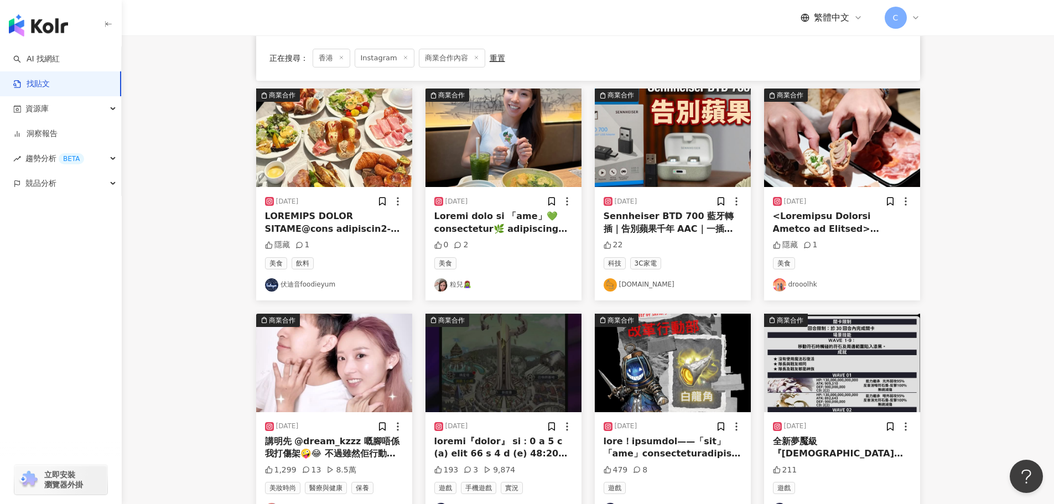
scroll to position [442, 0]
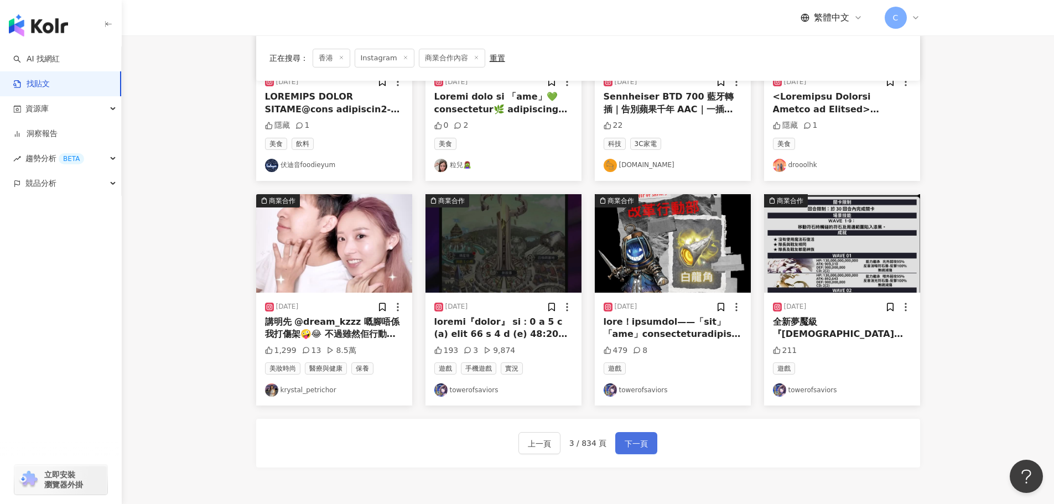
click at [624, 436] on button "下一頁" at bounding box center [636, 443] width 42 height 22
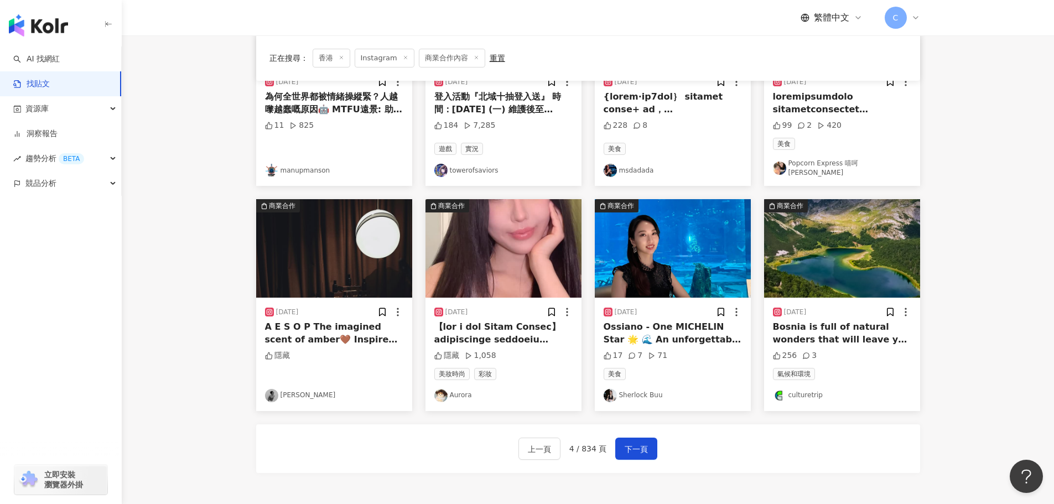
click at [508, 249] on img "button" at bounding box center [503, 248] width 156 height 98
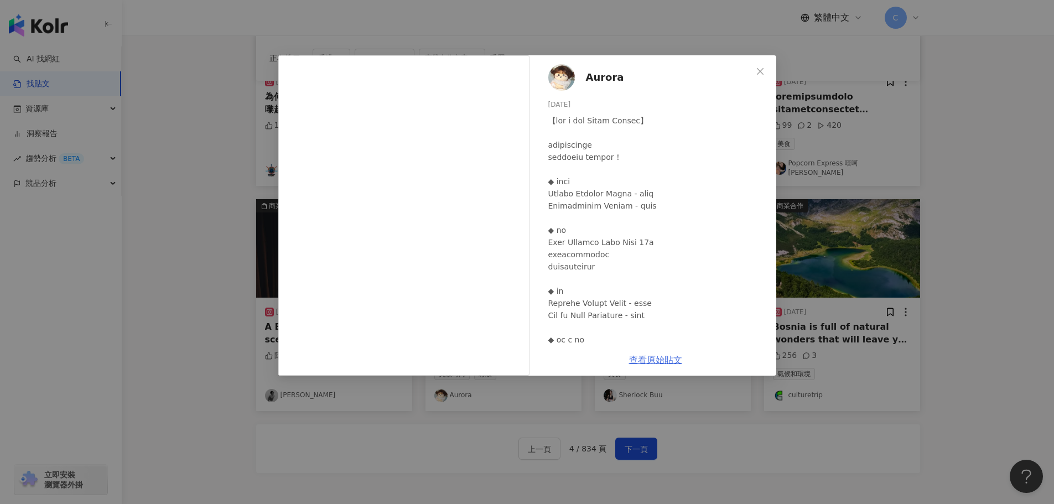
click at [642, 357] on link "查看原始貼文" at bounding box center [655, 360] width 53 height 11
click at [845, 242] on div "Aurora 2025/9/8 隱藏 1,058 查看原始貼文" at bounding box center [527, 252] width 1054 height 504
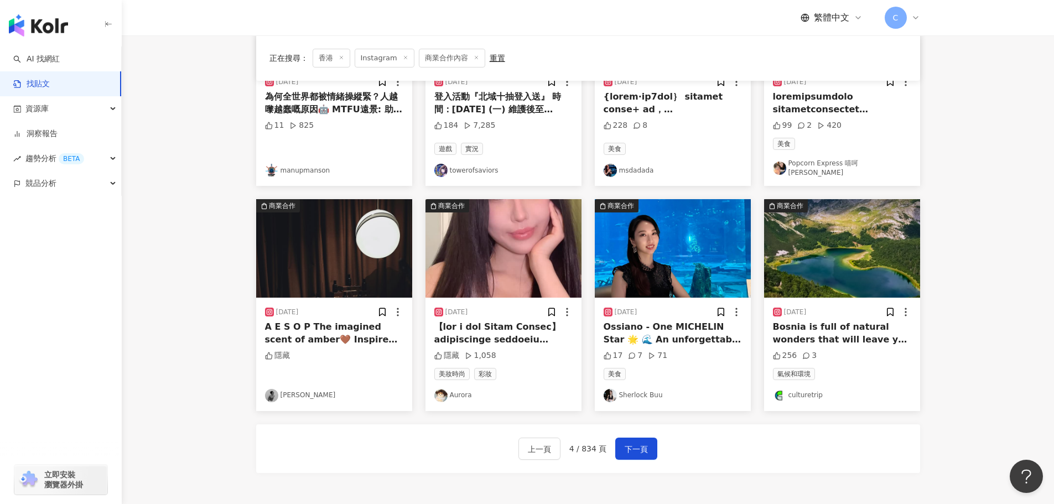
click at [471, 205] on img "button" at bounding box center [503, 248] width 156 height 98
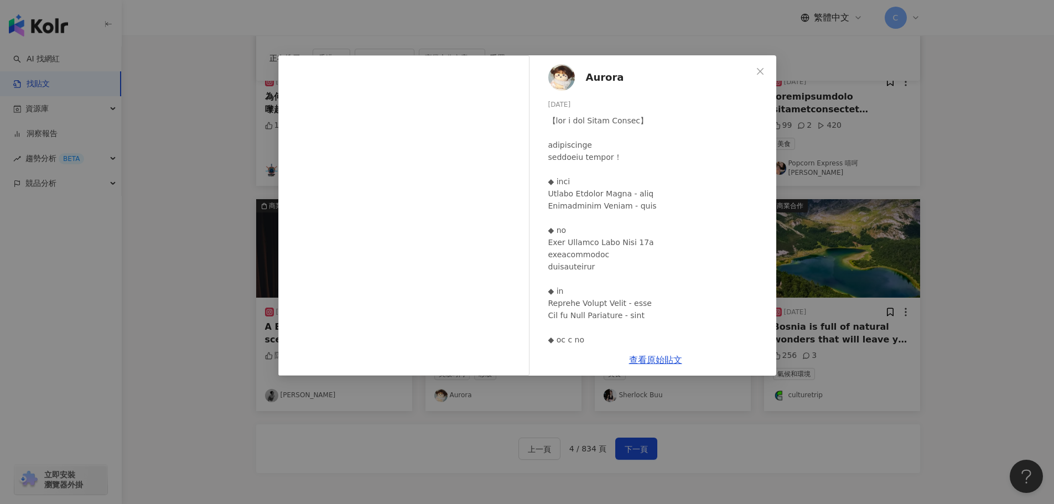
click at [573, 77] on img at bounding box center [561, 77] width 27 height 27
click at [885, 320] on div "Aurora 2025/9/8 隱藏 1,058 查看原始貼文" at bounding box center [527, 252] width 1054 height 504
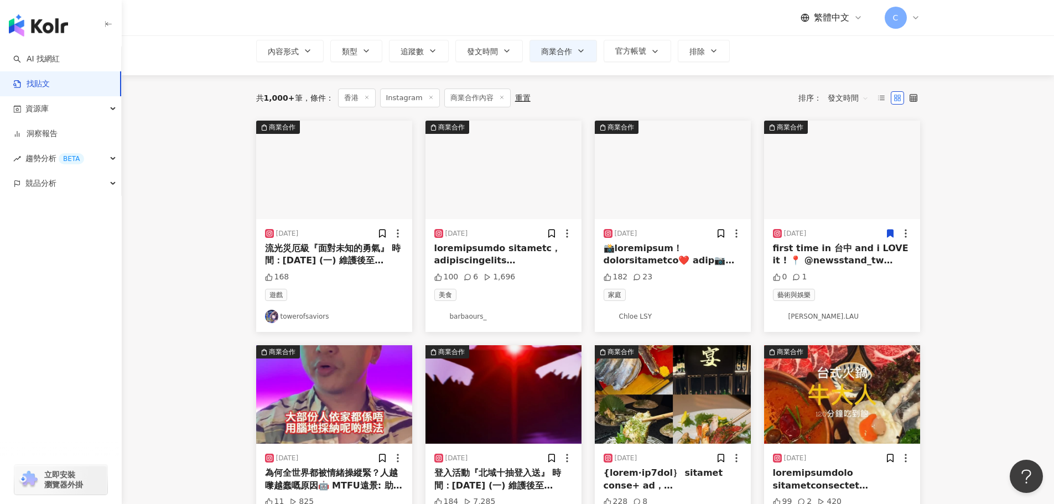
scroll to position [0, 0]
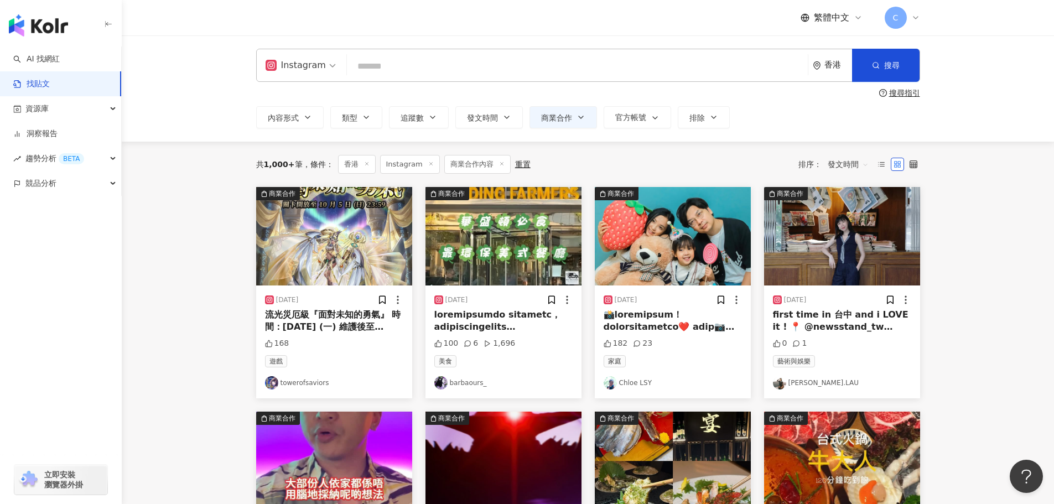
click at [624, 384] on link "Chloe LSY" at bounding box center [672, 382] width 138 height 13
click at [659, 270] on img "button" at bounding box center [673, 236] width 156 height 98
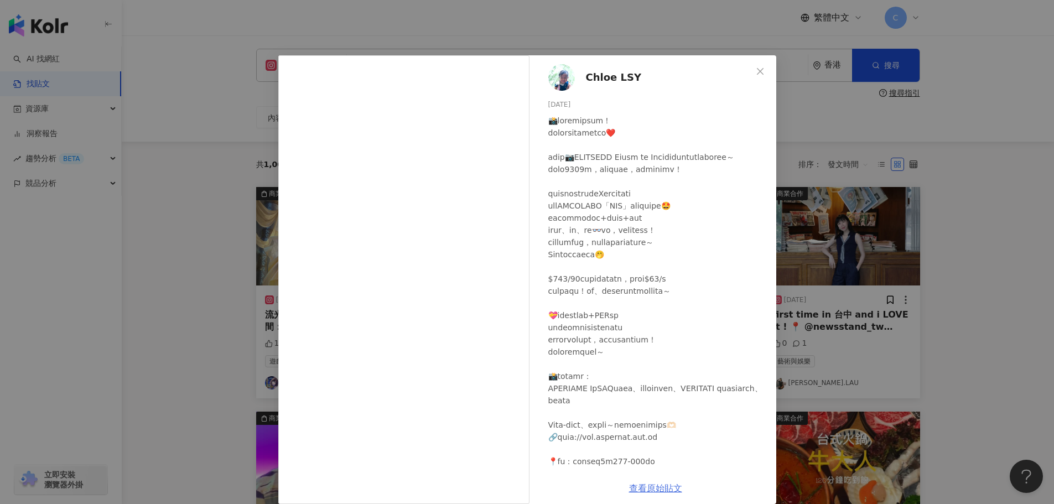
click at [629, 490] on link "查看原始貼文" at bounding box center [655, 488] width 53 height 11
click at [917, 253] on div "Chloe LSY 2025/9/9 182 23 查看原始貼文" at bounding box center [527, 252] width 1054 height 504
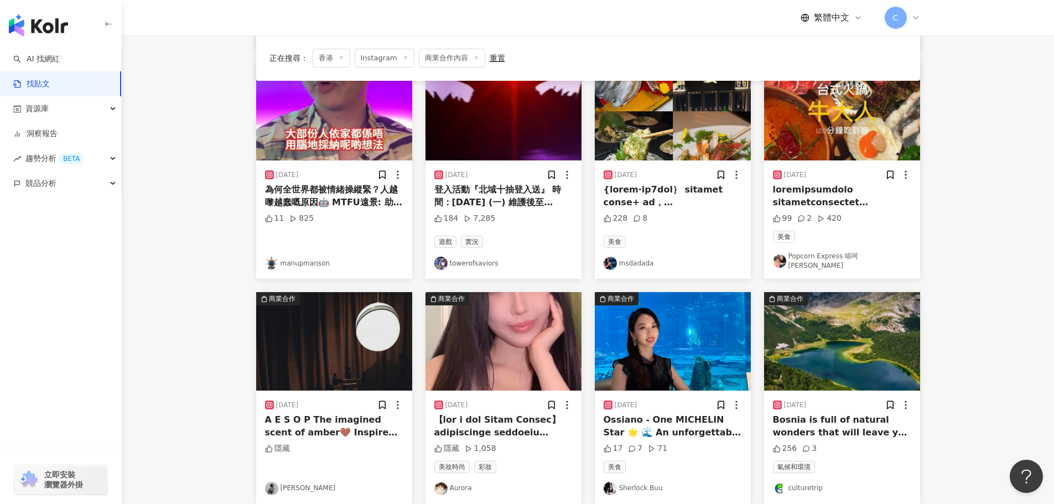
scroll to position [442, 0]
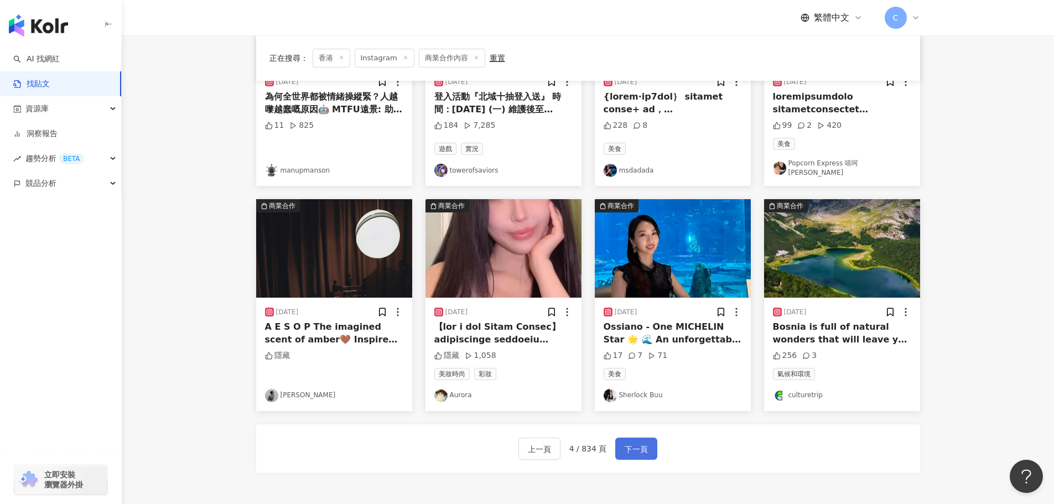
click at [632, 444] on span "下一頁" at bounding box center [635, 448] width 23 height 13
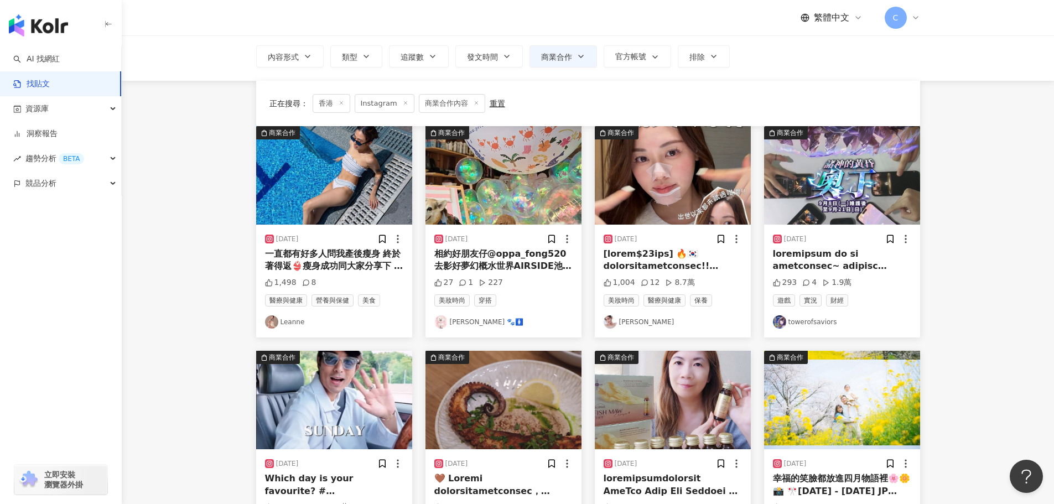
scroll to position [0, 0]
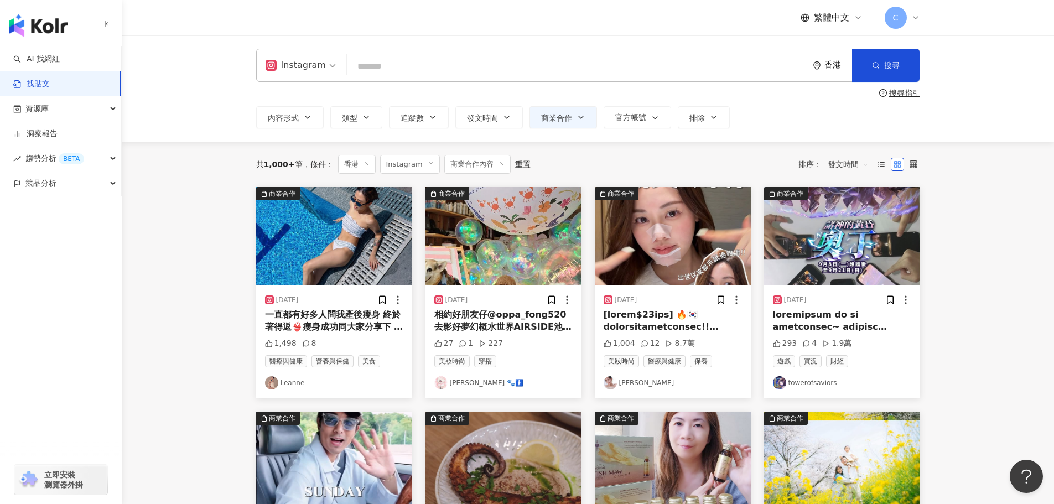
click at [331, 254] on img "button" at bounding box center [334, 236] width 156 height 98
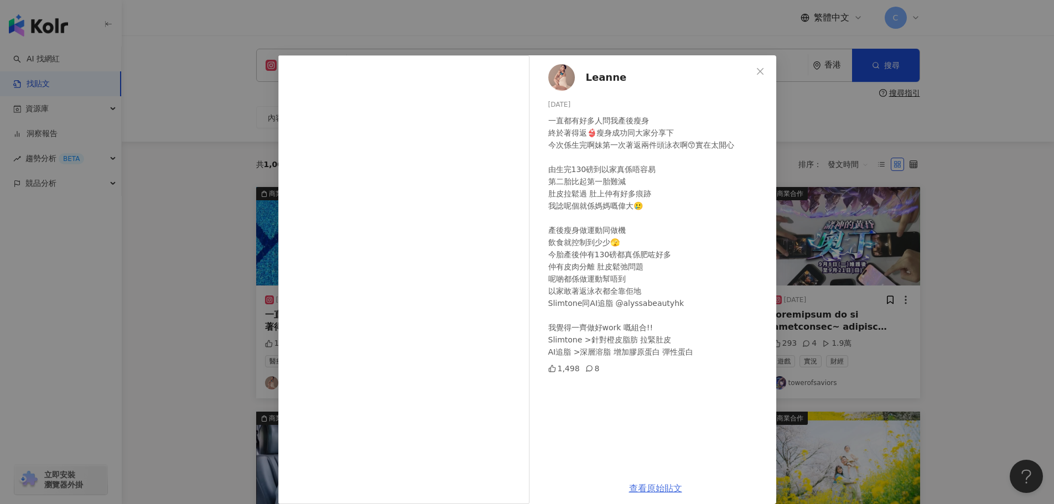
click at [642, 487] on link "查看原始貼文" at bounding box center [655, 488] width 53 height 11
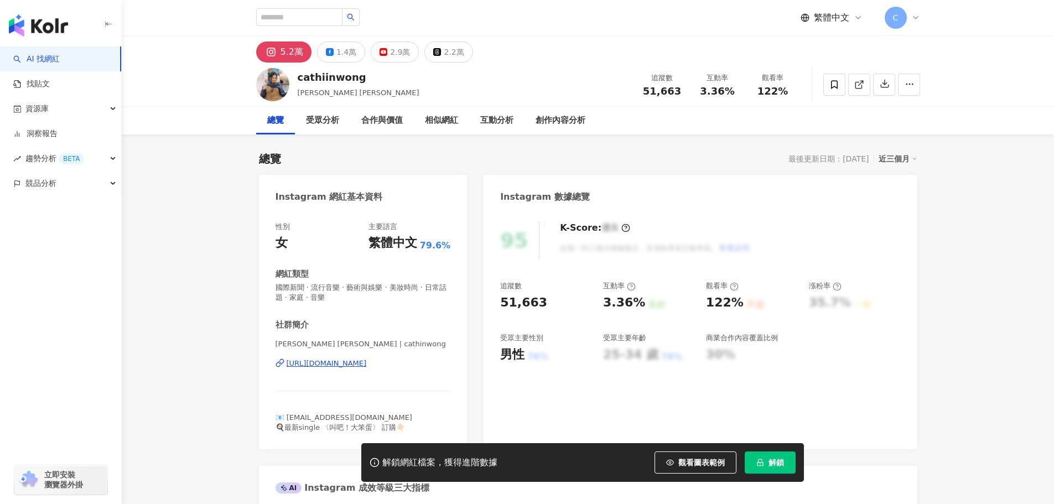
click at [330, 362] on div "https://www.instagram.com/cathinwong/" at bounding box center [326, 363] width 80 height 10
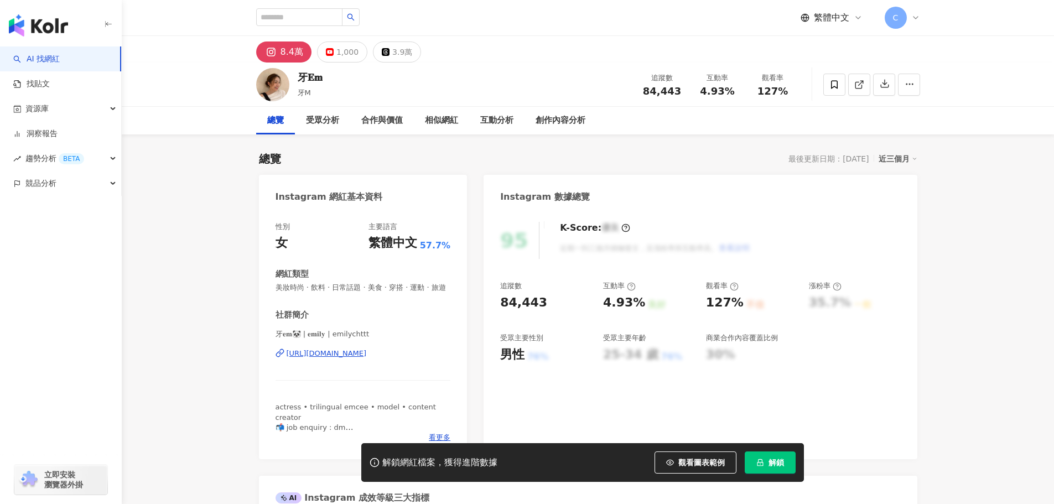
click at [338, 357] on div "https://www.instagram.com/emilychttt/" at bounding box center [326, 353] width 80 height 10
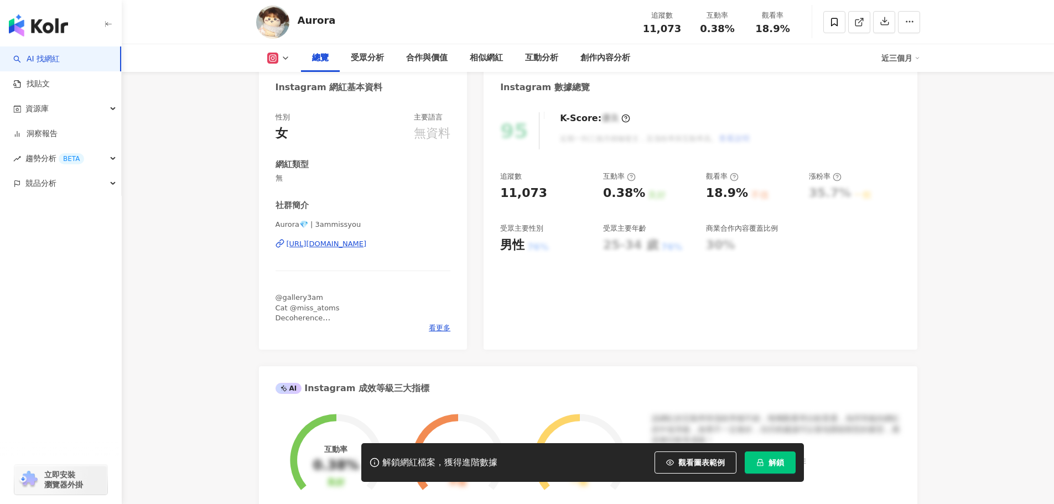
scroll to position [111, 0]
click at [367, 245] on div "[URL][DOMAIN_NAME]" at bounding box center [326, 243] width 80 height 10
